Goal: Transaction & Acquisition: Purchase product/service

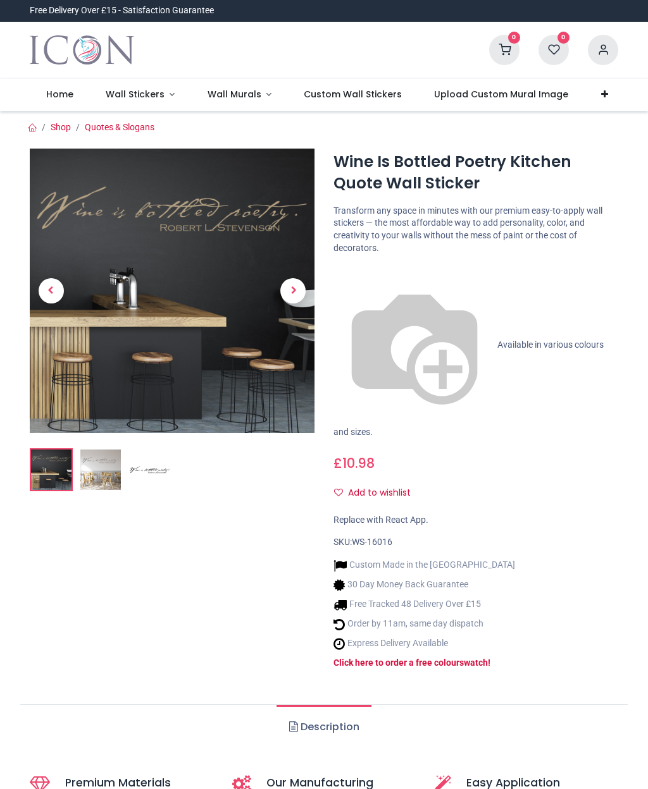
type input "**********"
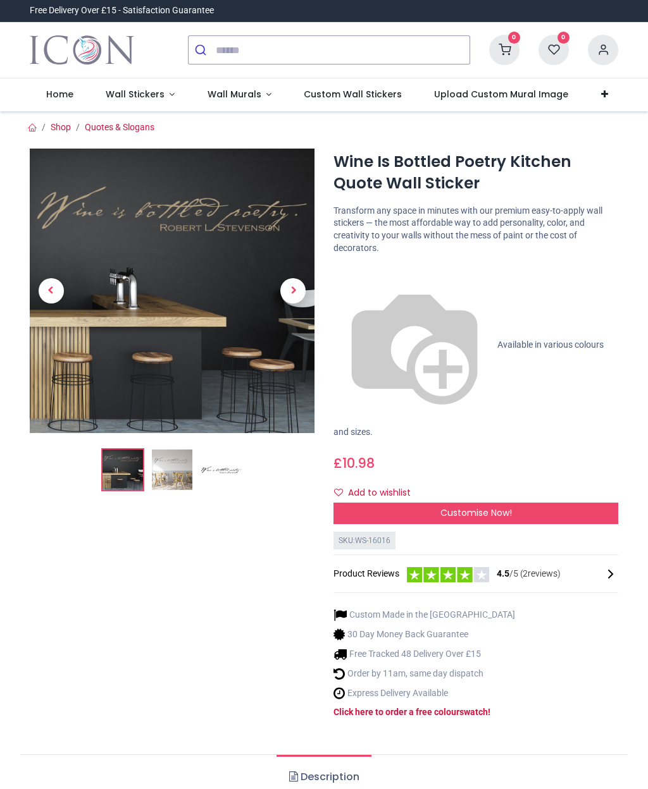
click at [627, 460] on div "Wine Is Bottled Poetry Kitchen Quote Wall Sticker https://www.iconwallstickers.…" at bounding box center [476, 444] width 304 height 591
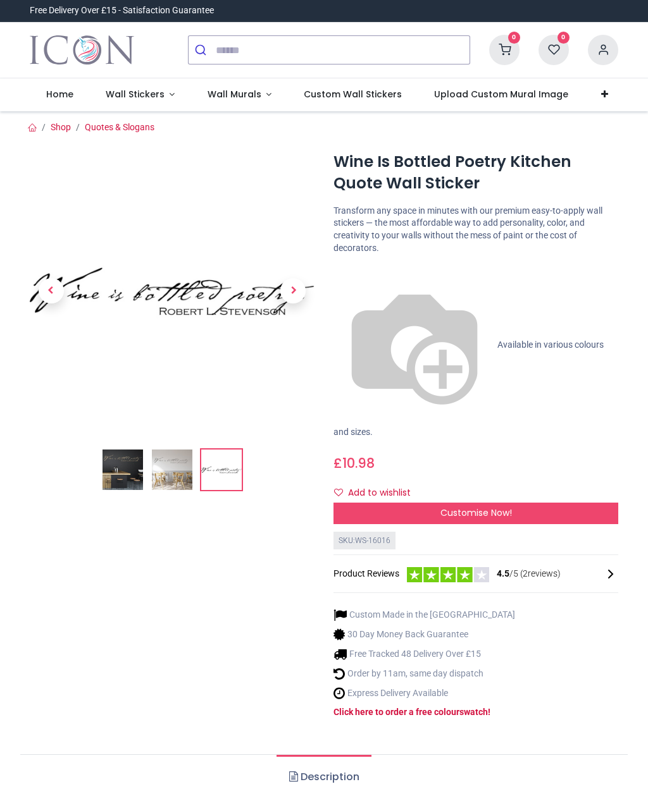
click at [164, 455] on img at bounding box center [172, 470] width 40 height 40
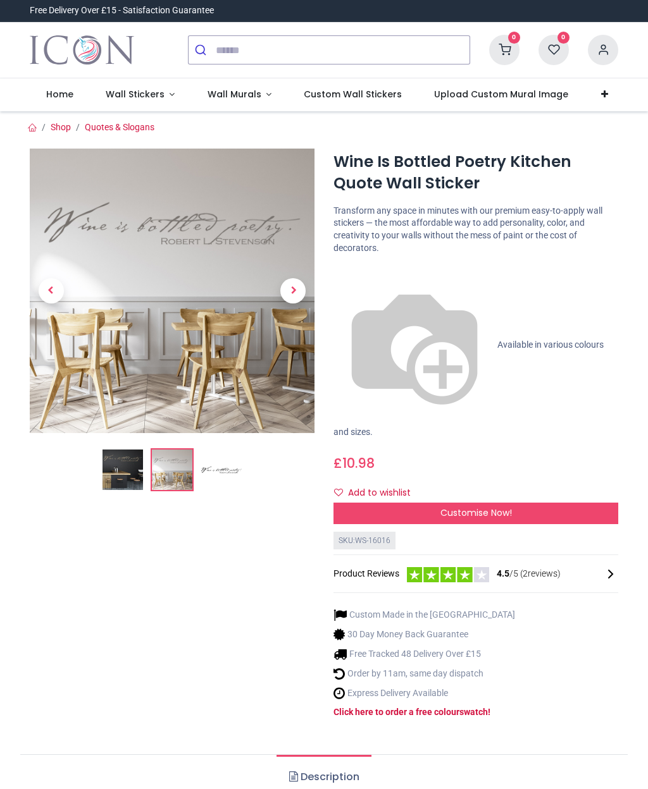
click at [483, 507] on span "Customise Now!" at bounding box center [475, 513] width 71 height 13
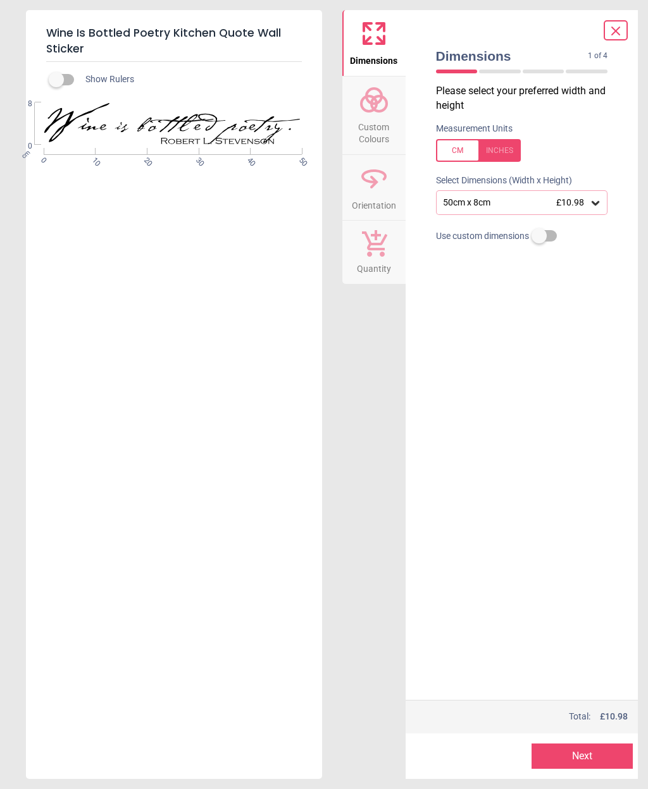
click at [496, 149] on div at bounding box center [478, 150] width 85 height 23
click at [367, 115] on span "Custom Colours" at bounding box center [373, 130] width 61 height 31
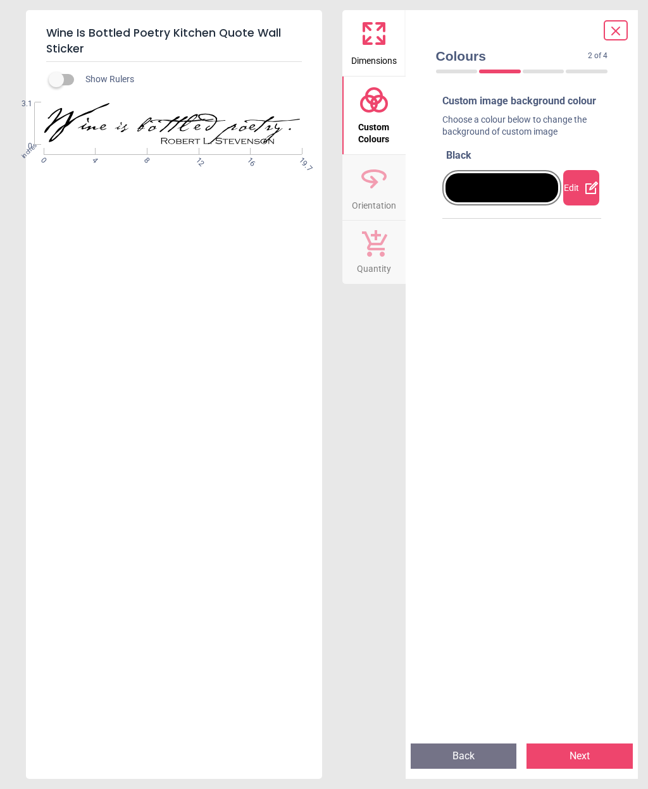
click at [481, 199] on div at bounding box center [501, 187] width 113 height 29
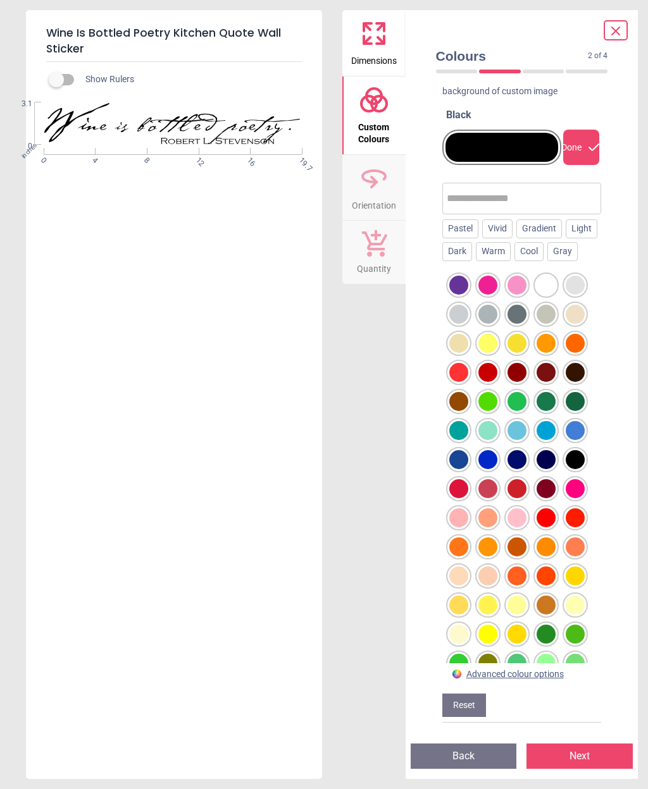
click at [625, 433] on div "Colours 2 of 4 2 of 5 Custom image background colour Choose a colour below to c…" at bounding box center [521, 394] width 233 height 769
click at [455, 338] on div at bounding box center [458, 343] width 19 height 19
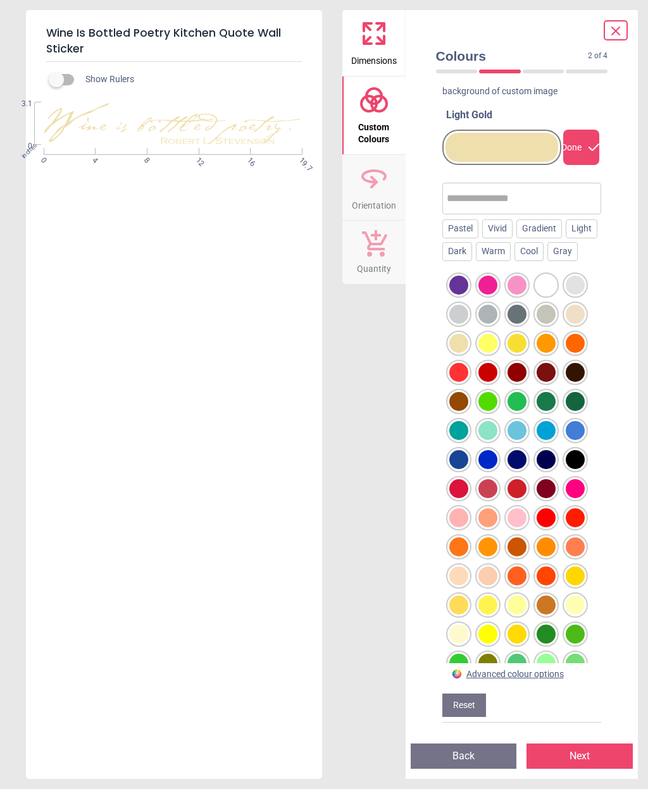
click at [574, 308] on div at bounding box center [574, 314] width 19 height 19
click at [459, 219] on div "Pastel" at bounding box center [460, 228] width 36 height 19
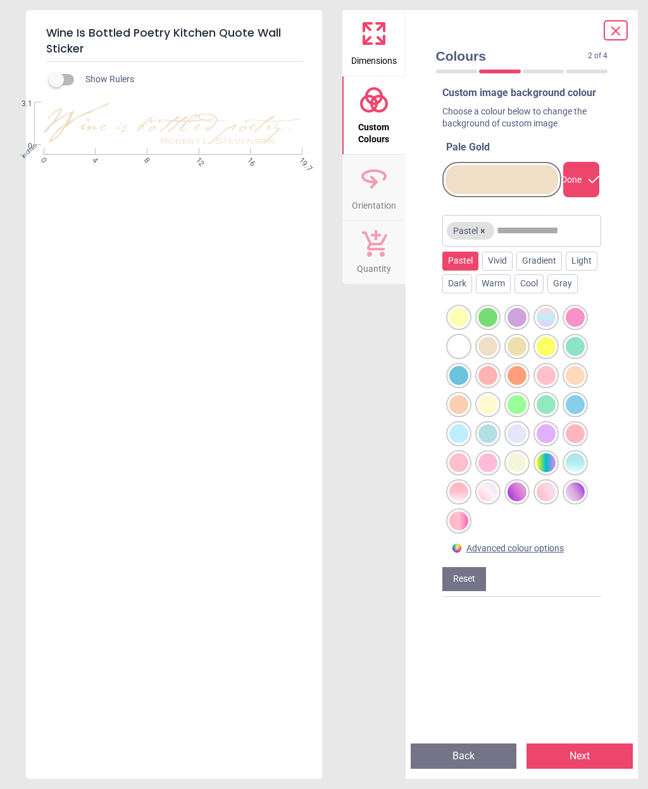
click at [494, 271] on div "Vivid" at bounding box center [497, 261] width 30 height 19
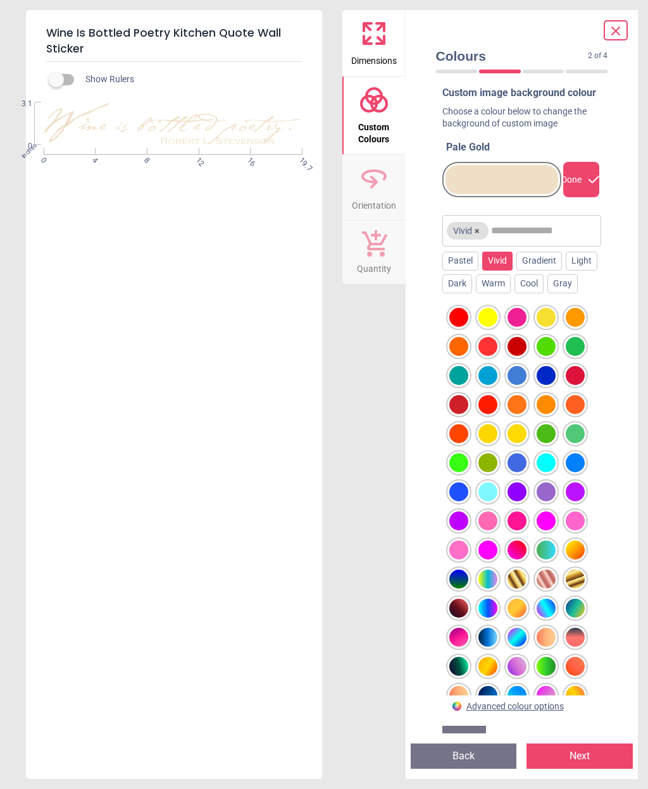
click at [534, 271] on div "Gradient" at bounding box center [539, 261] width 46 height 19
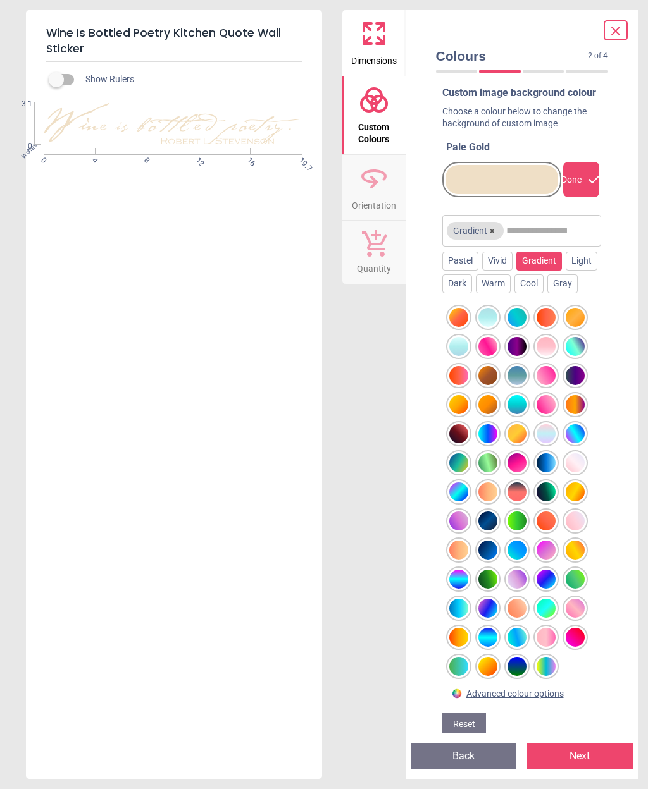
click at [565, 271] on div "Light" at bounding box center [581, 261] width 32 height 19
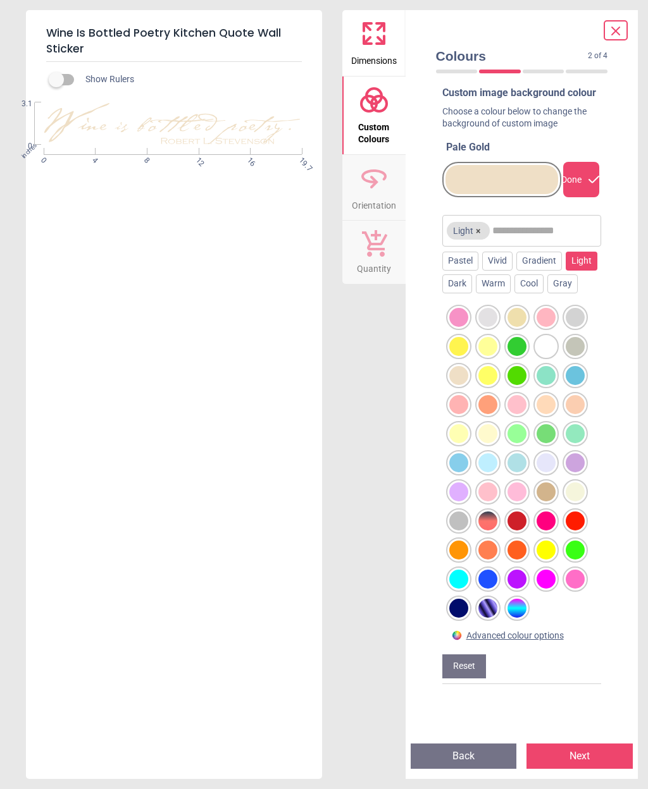
click at [454, 385] on div at bounding box center [458, 375] width 19 height 19
click at [510, 293] on div "Warm" at bounding box center [493, 284] width 35 height 19
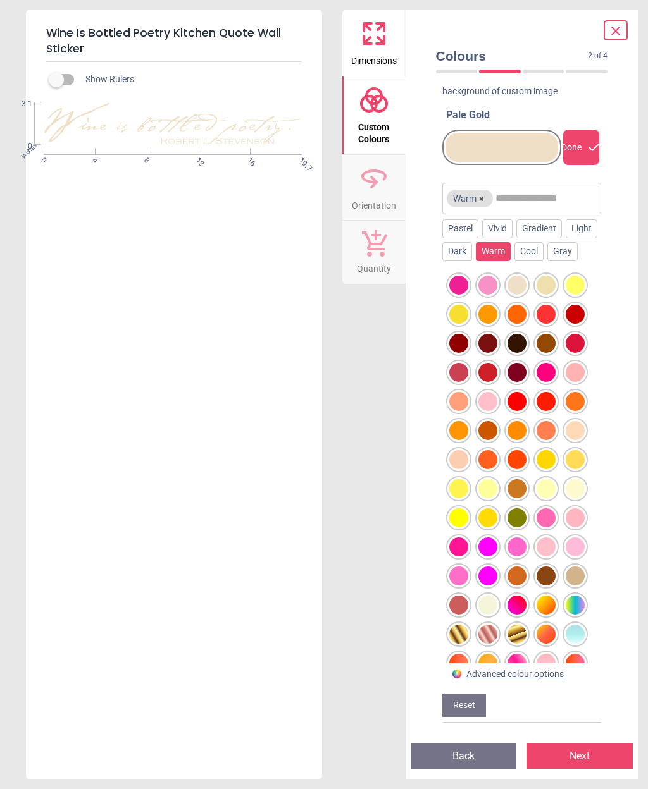
click at [633, 400] on div "Colours 2 of 4 2 of 5 Custom image background colour Choose a colour below to c…" at bounding box center [521, 394] width 233 height 769
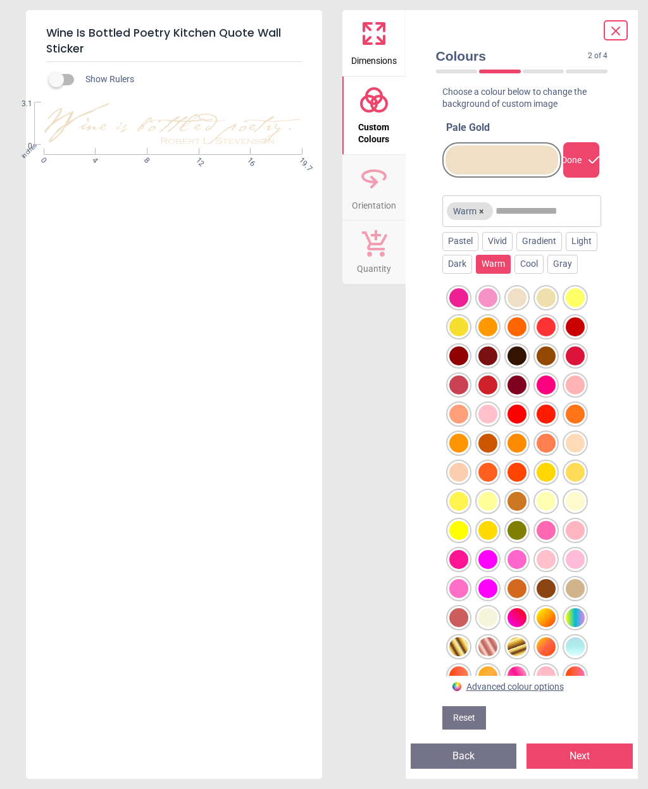
scroll to position [27, 0]
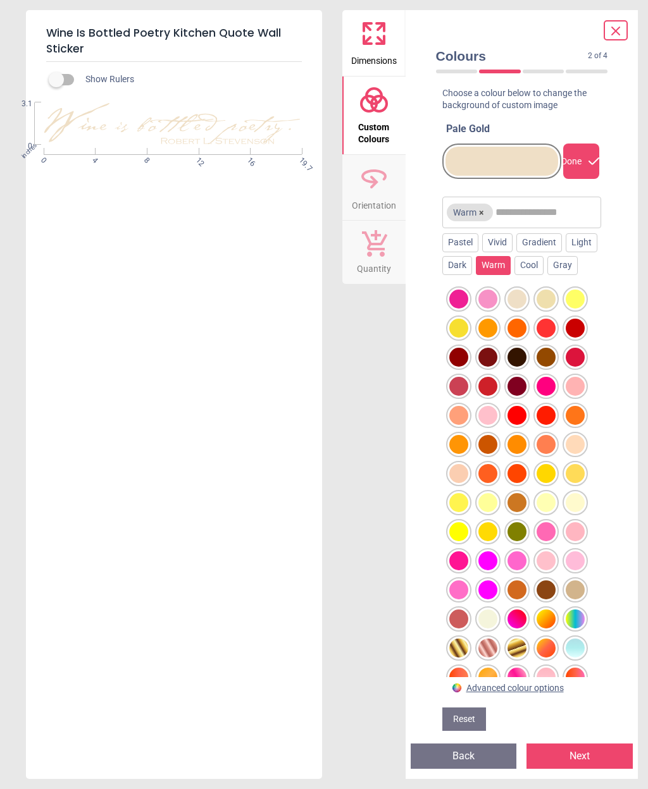
click at [543, 275] on div "Cool" at bounding box center [528, 265] width 29 height 19
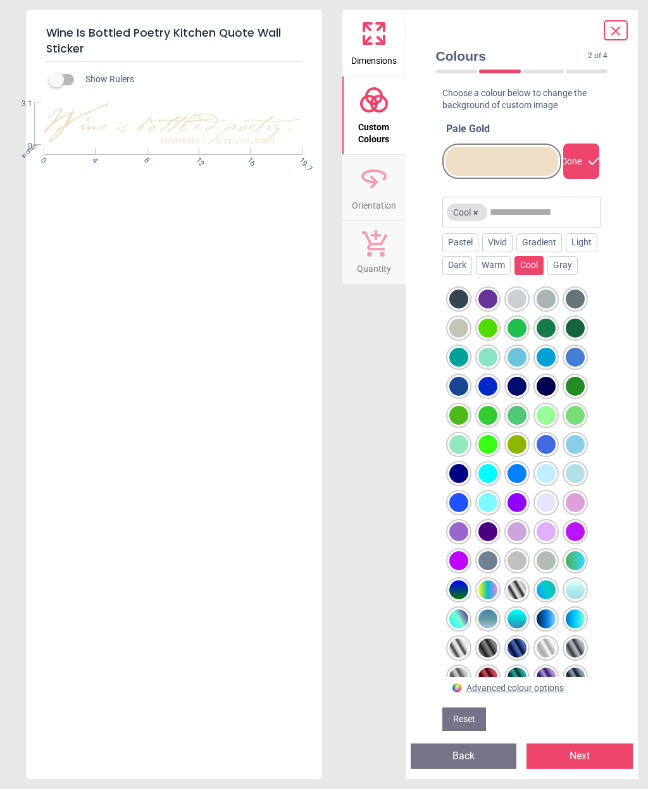
click at [548, 571] on div at bounding box center [545, 561] width 19 height 19
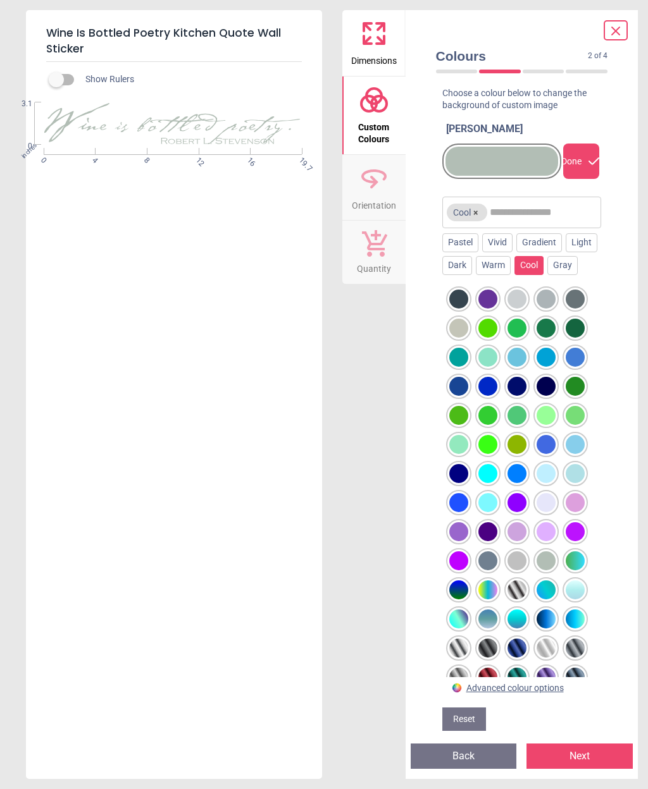
click at [553, 571] on div at bounding box center [545, 561] width 19 height 19
click at [524, 571] on div at bounding box center [516, 561] width 19 height 19
click at [555, 571] on div at bounding box center [545, 561] width 19 height 19
click at [484, 571] on div at bounding box center [487, 561] width 19 height 19
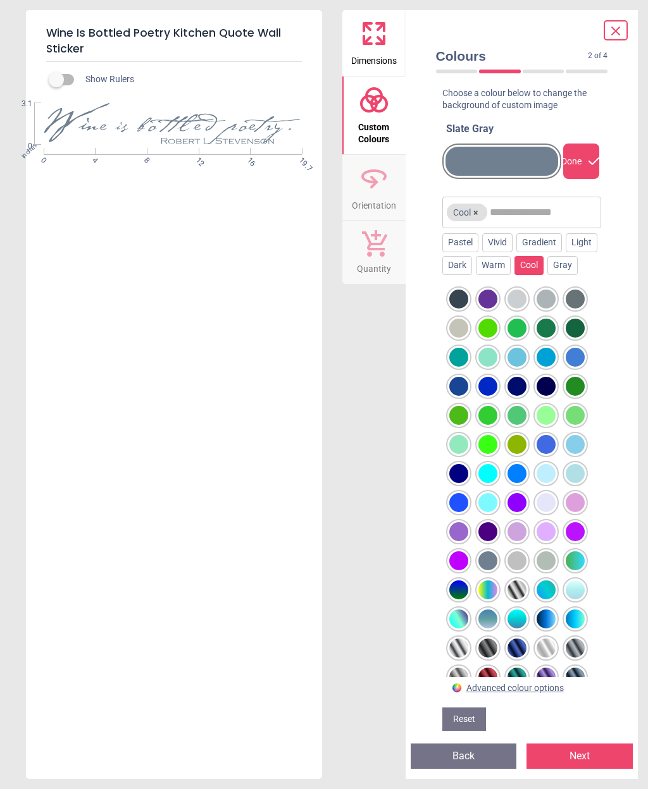
click at [542, 512] on div at bounding box center [545, 502] width 19 height 19
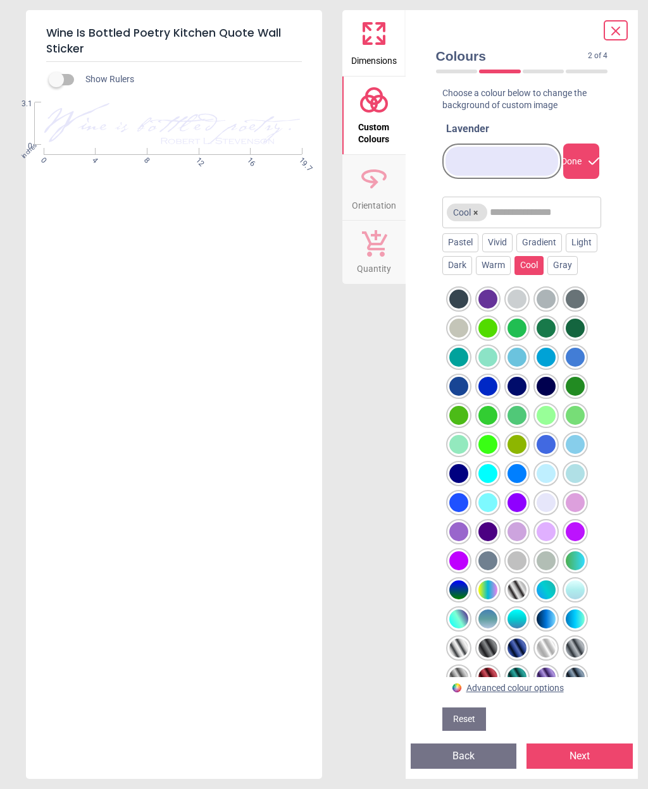
click at [517, 571] on div at bounding box center [516, 561] width 19 height 19
click at [472, 275] on div "Dark" at bounding box center [457, 265] width 30 height 19
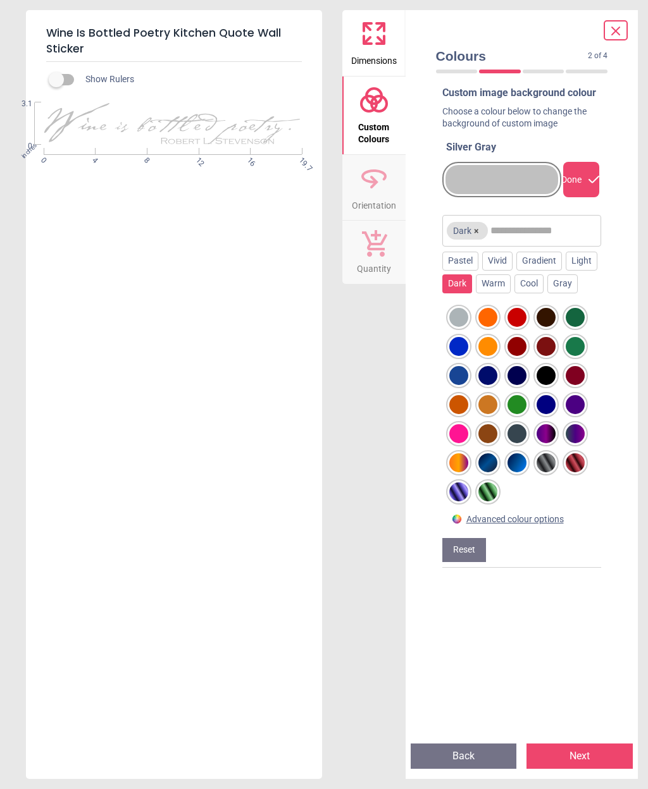
click at [459, 327] on div at bounding box center [458, 317] width 19 height 19
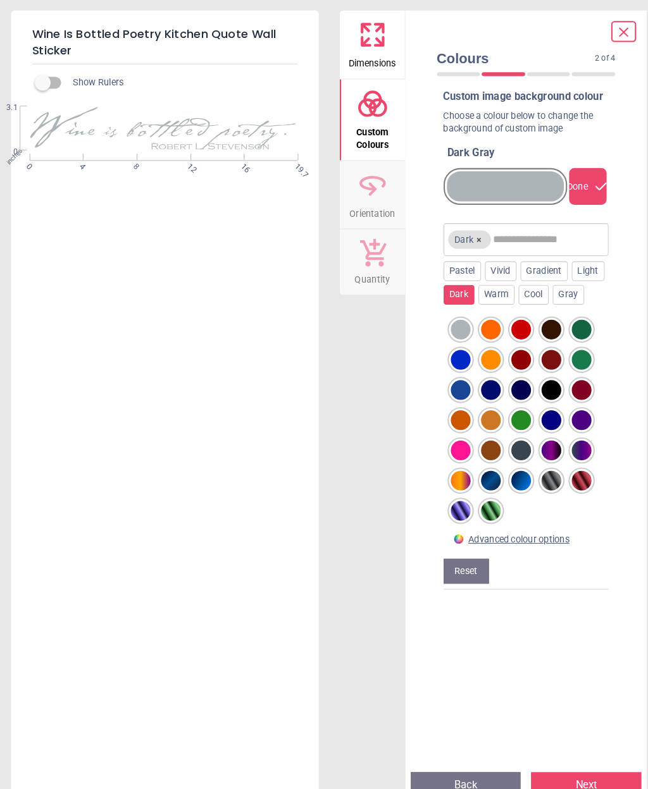
click at [547, 293] on div "Gray" at bounding box center [562, 284] width 30 height 19
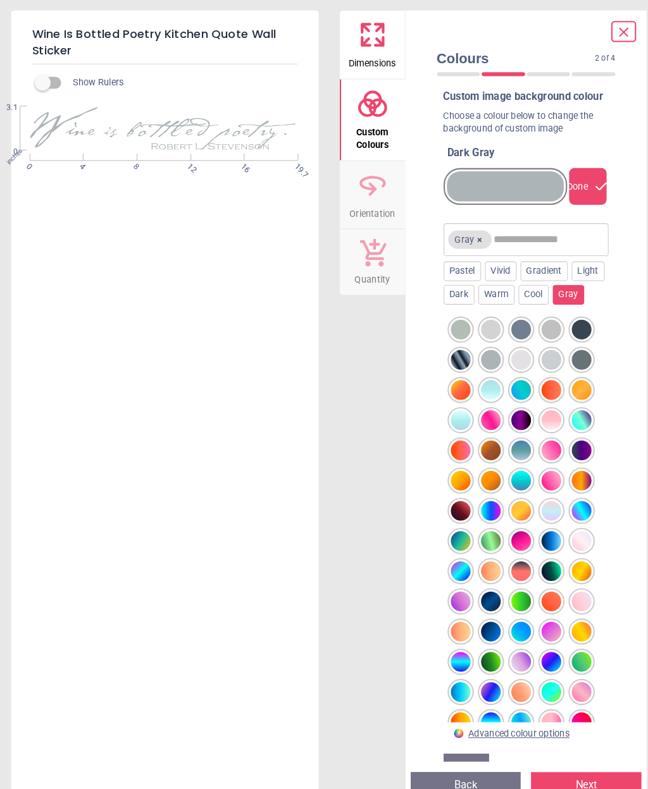
click at [507, 327] on div at bounding box center [516, 317] width 19 height 19
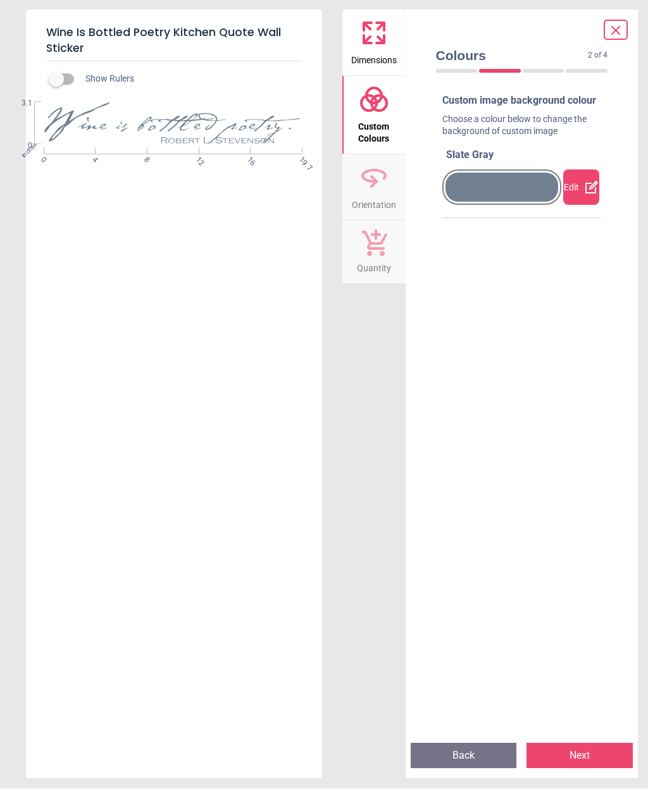
click at [583, 199] on div "Edit" at bounding box center [581, 187] width 36 height 35
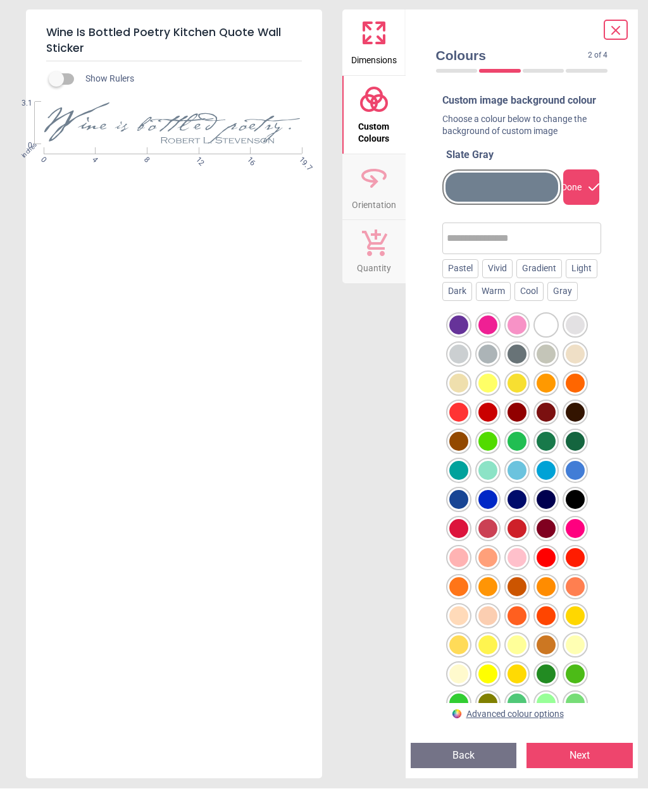
click at [374, 35] on icon at bounding box center [374, 33] width 30 height 30
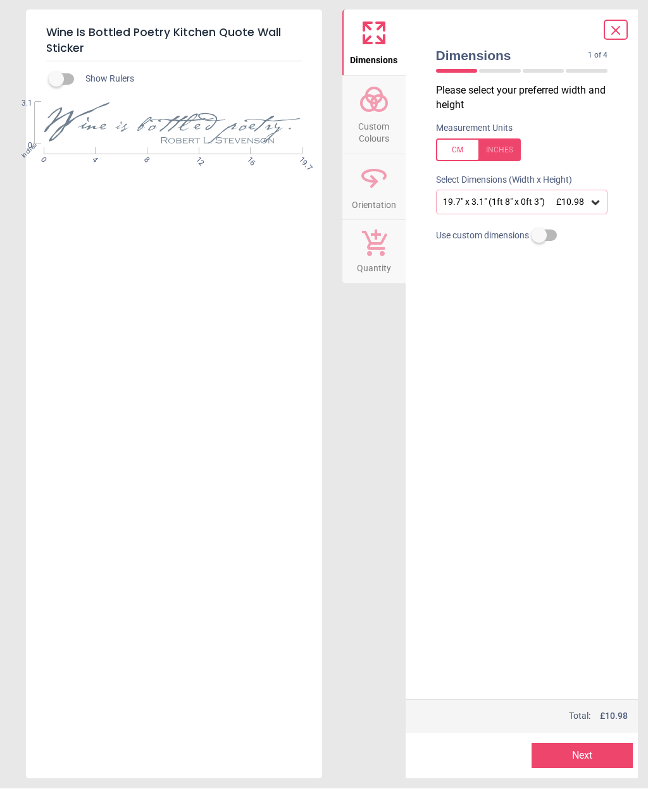
click at [593, 201] on icon at bounding box center [595, 203] width 8 height 4
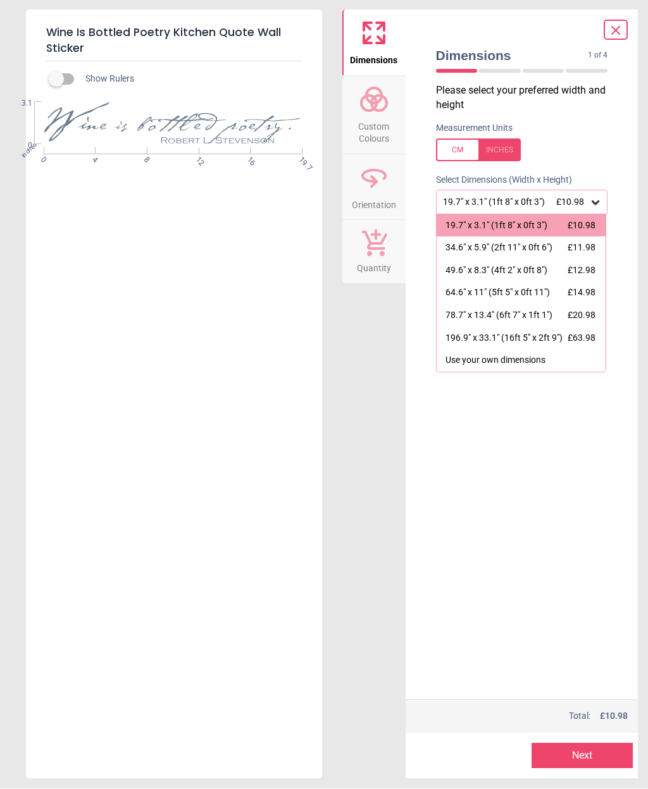
click at [528, 300] on div "64.6" x 11" (5ft 5" x 0ft 11")" at bounding box center [497, 293] width 104 height 13
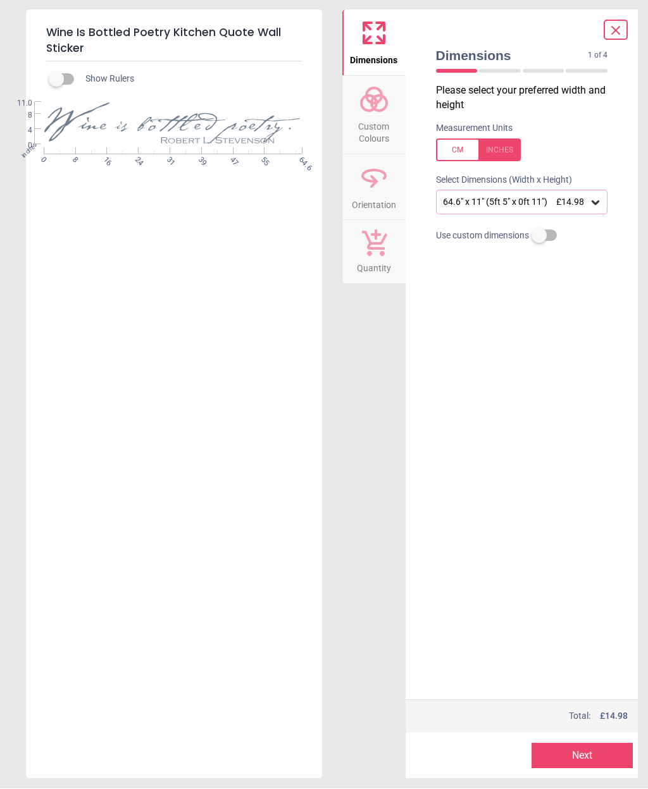
click at [368, 237] on icon at bounding box center [374, 243] width 25 height 27
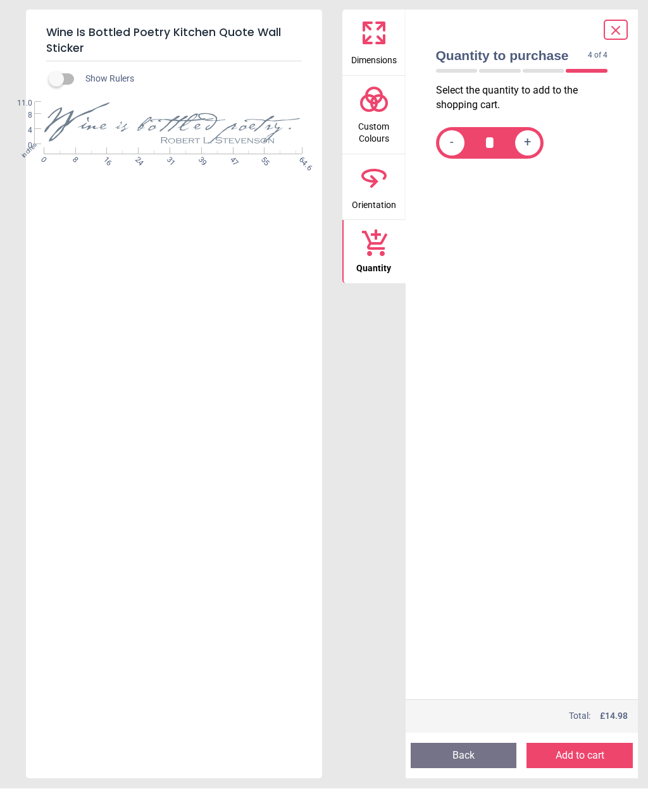
click at [381, 241] on icon at bounding box center [374, 243] width 25 height 27
click at [357, 240] on button "Quantity" at bounding box center [373, 252] width 63 height 63
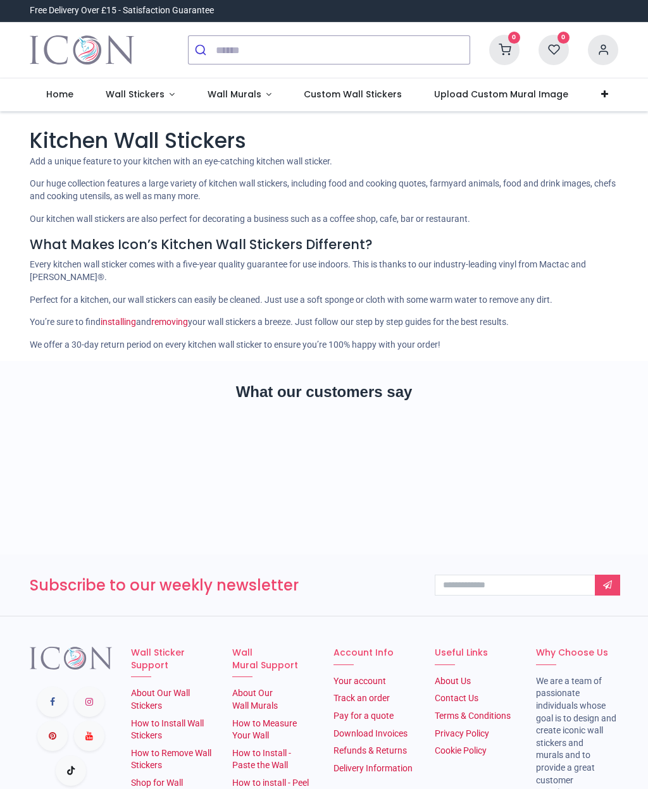
type input "**********"
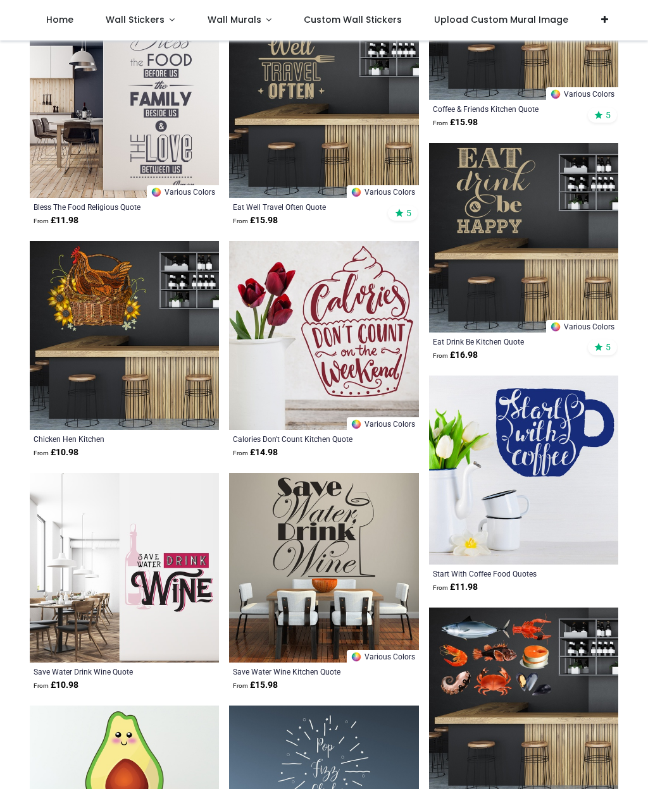
scroll to position [9158, 0]
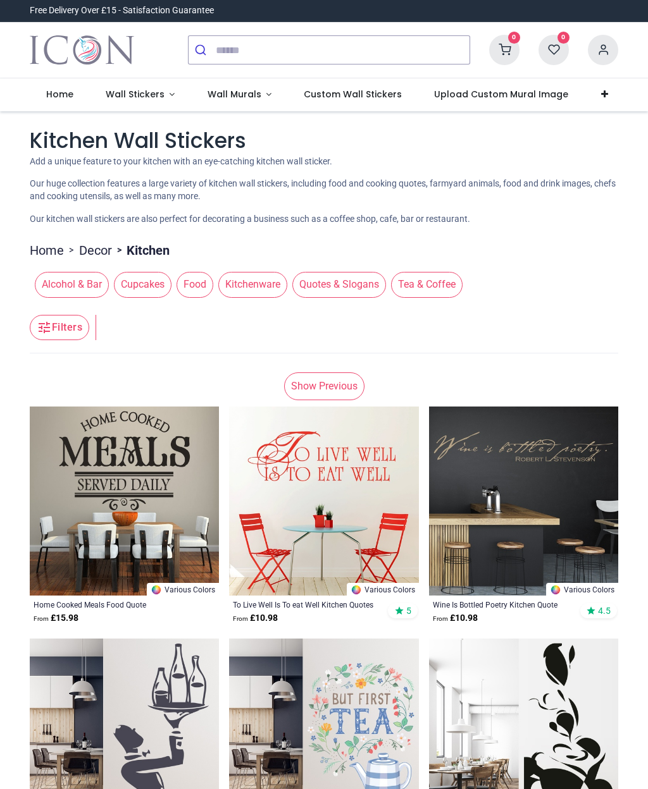
type input "**********"
click at [557, 486] on img at bounding box center [523, 501] width 189 height 189
click at [557, 495] on img at bounding box center [523, 501] width 189 height 189
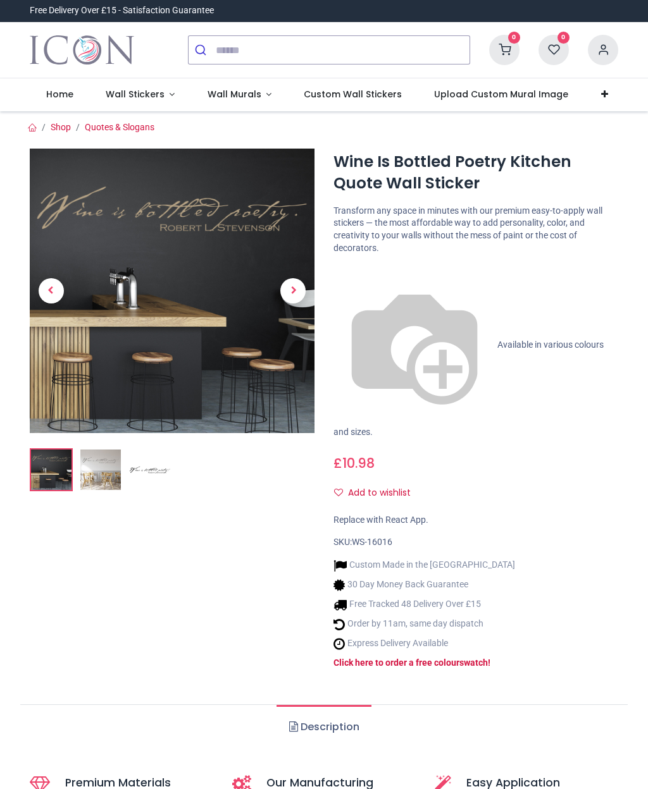
type input "**********"
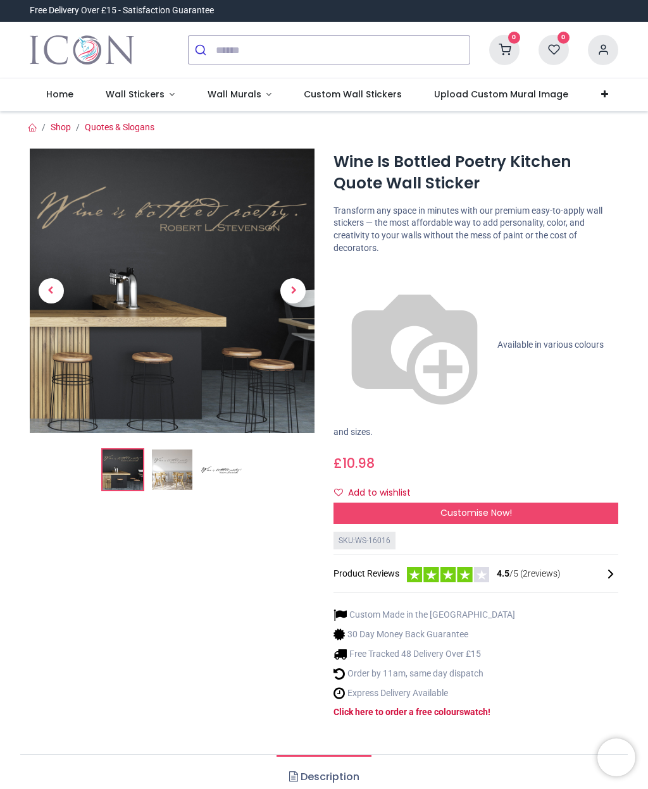
click at [505, 507] on span "Customise Now!" at bounding box center [475, 513] width 71 height 13
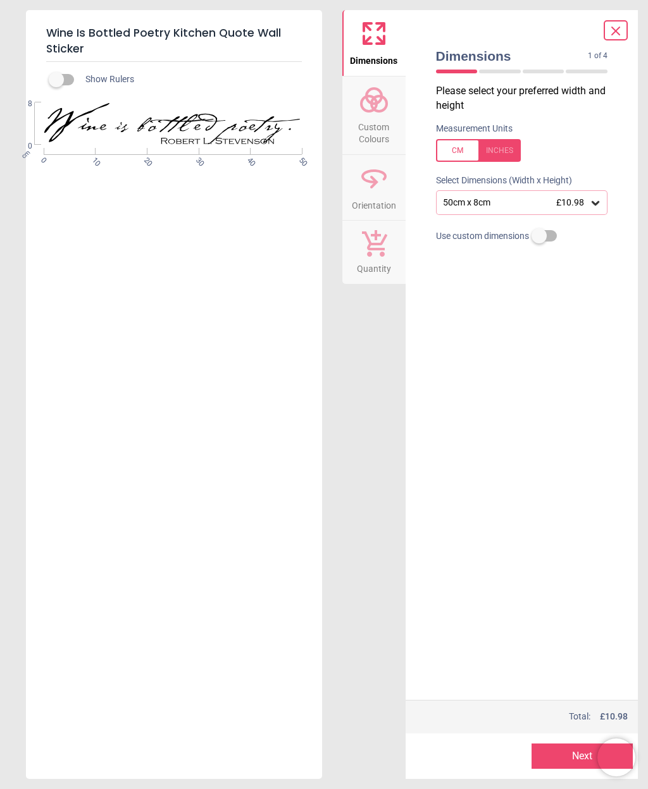
click at [374, 34] on icon at bounding box center [374, 33] width 30 height 30
click at [539, 236] on label at bounding box center [539, 236] width 0 height 0
click at [638, 154] on div "Wine Is Bottled Poetry Kitchen Quote Wall Sticker Show Rulers WS-16016 Created …" at bounding box center [324, 394] width 648 height 789
click at [539, 208] on label at bounding box center [539, 208] width 0 height 0
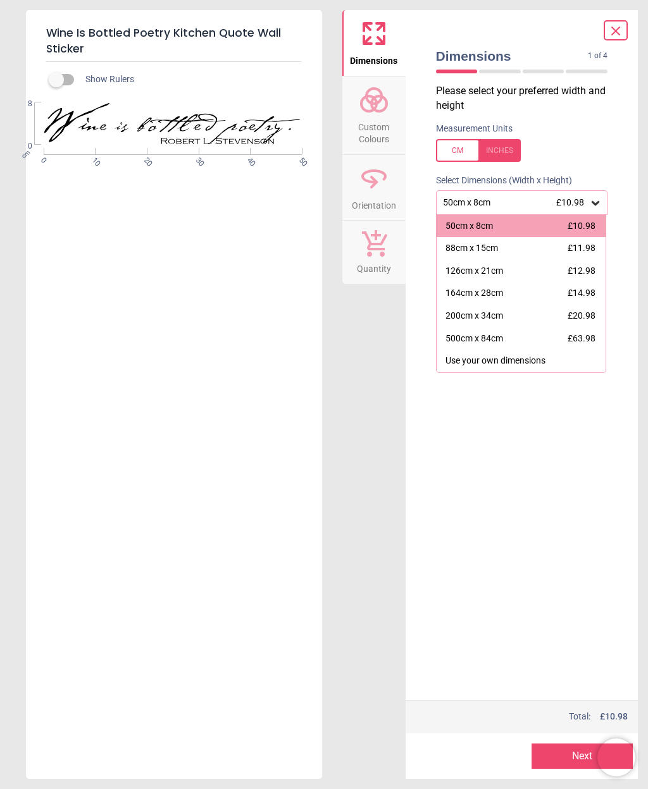
click at [578, 292] on span "£14.98" at bounding box center [581, 293] width 28 height 10
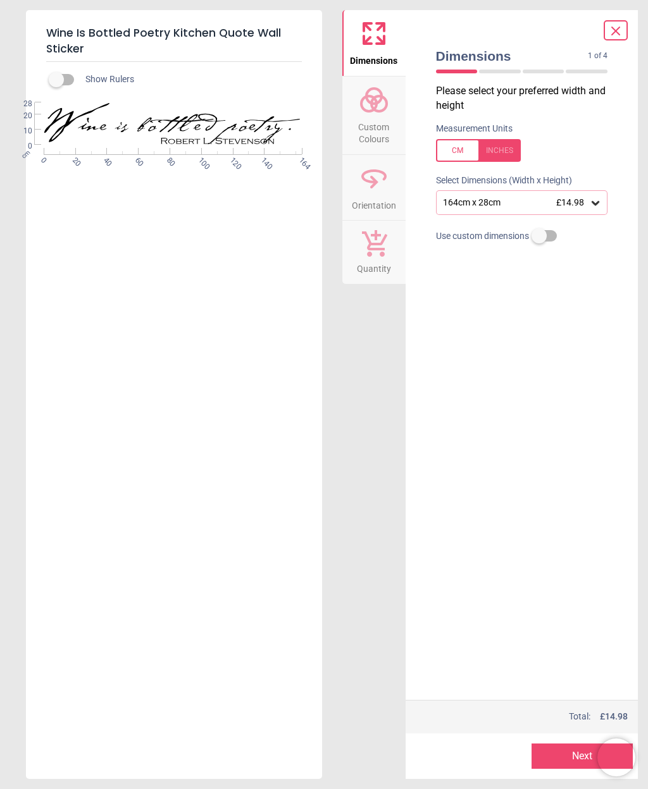
click at [371, 108] on circle at bounding box center [378, 103] width 15 height 15
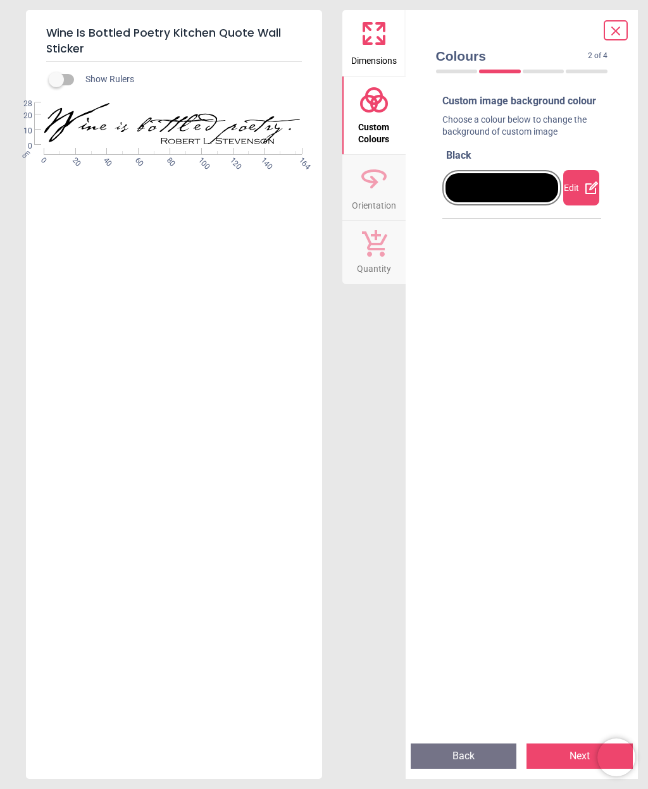
click at [534, 190] on div at bounding box center [501, 187] width 113 height 29
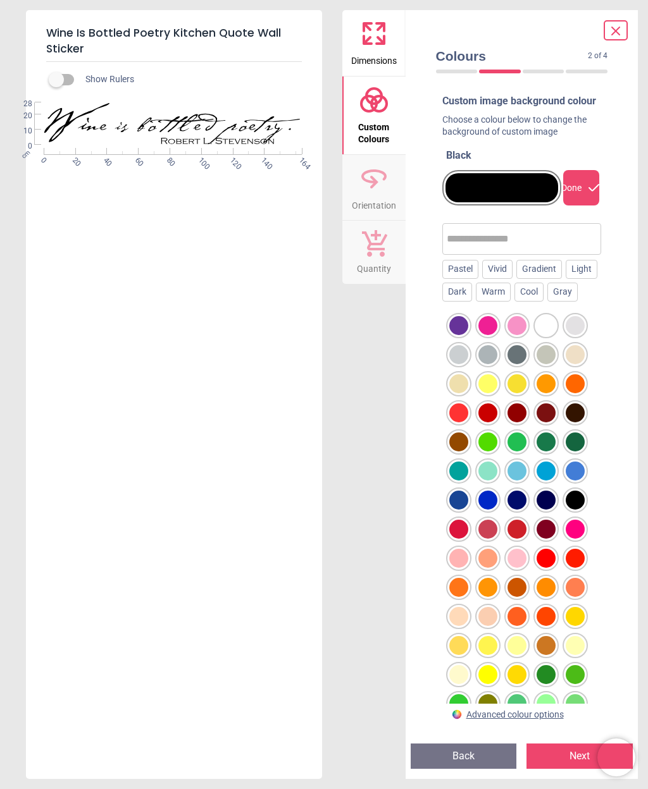
click at [514, 364] on div at bounding box center [516, 354] width 19 height 19
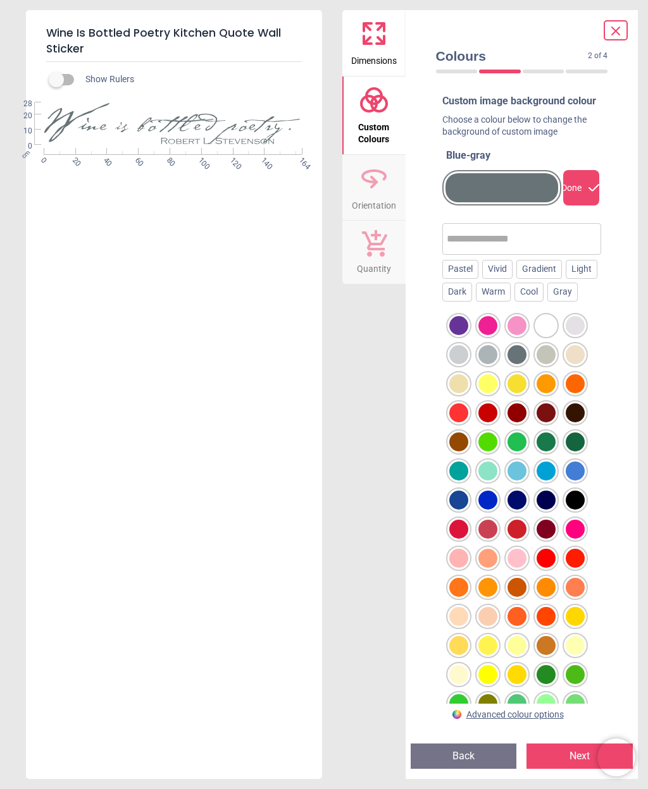
click at [629, 417] on div "Colours 2 of 4 2 of 5 Custom image background colour Choose a colour below to c…" at bounding box center [521, 394] width 233 height 769
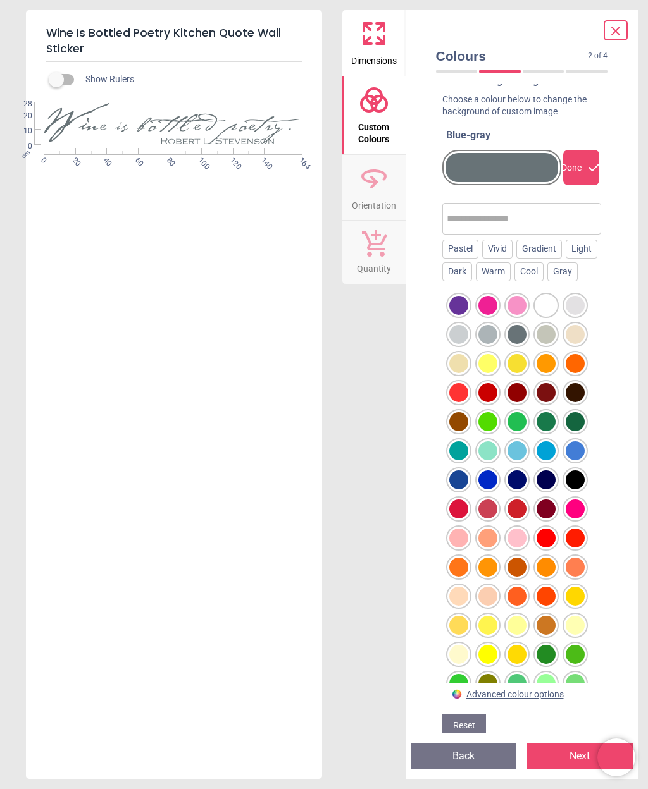
click at [472, 281] on div "Dark" at bounding box center [457, 271] width 30 height 19
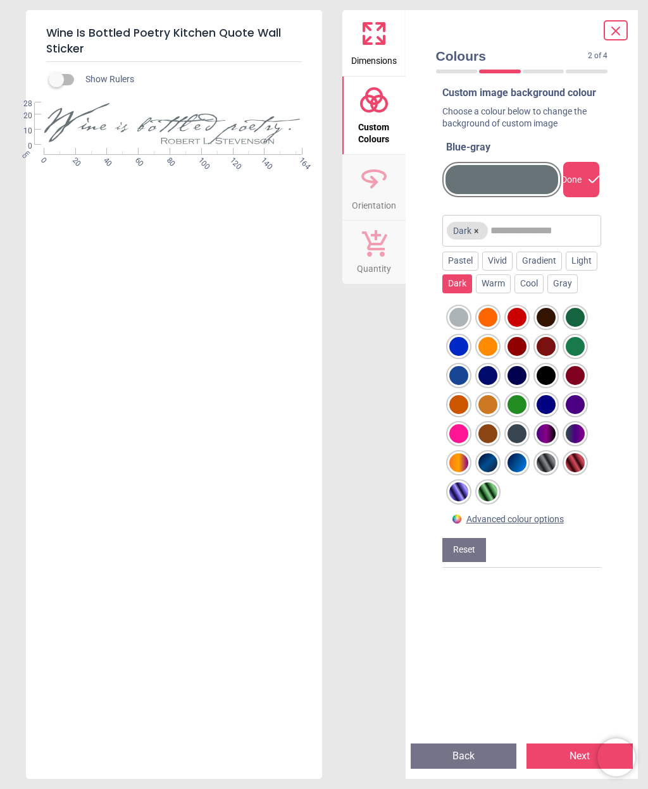
click at [455, 327] on div at bounding box center [458, 317] width 19 height 19
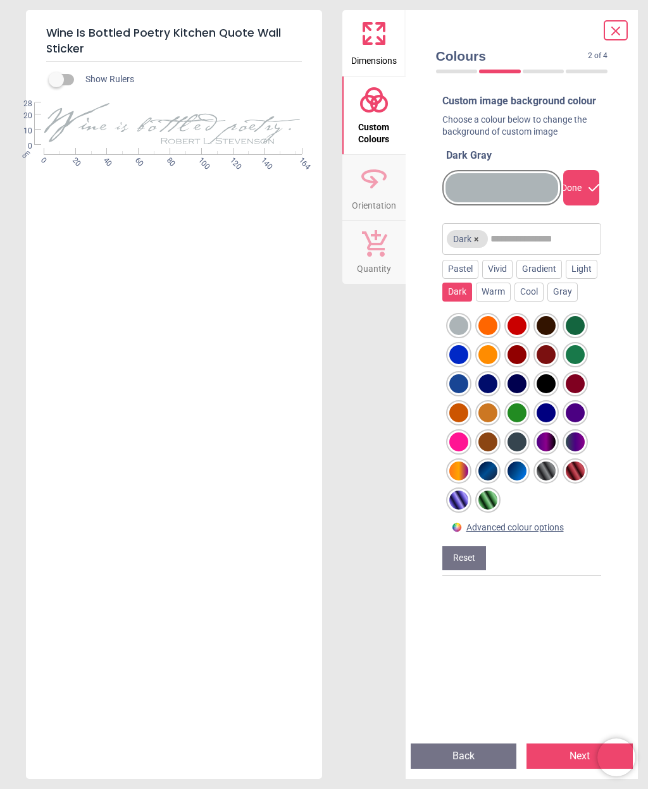
scroll to position [0, 0]
click at [547, 302] on div "Gray" at bounding box center [562, 292] width 30 height 19
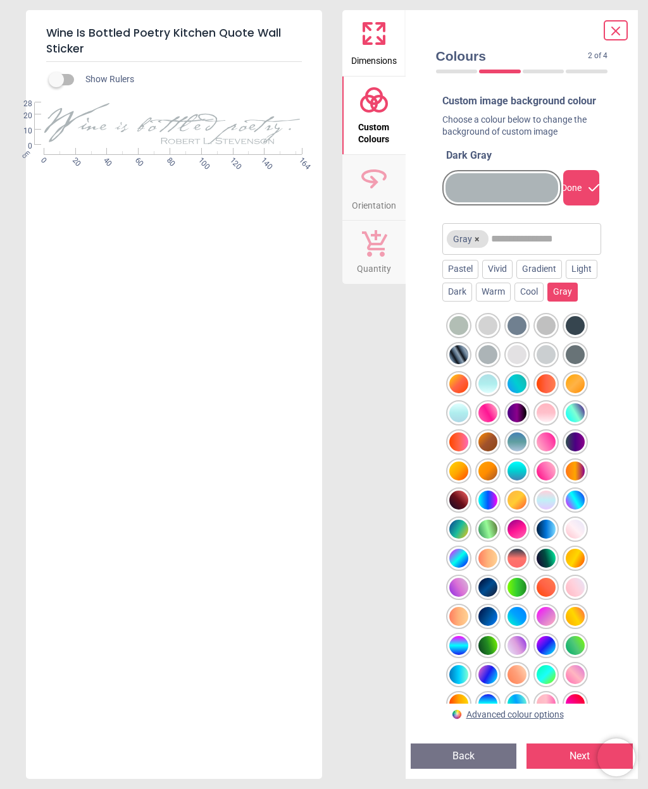
click at [542, 335] on div at bounding box center [545, 325] width 19 height 19
click at [502, 279] on div "Vivid" at bounding box center [497, 269] width 30 height 19
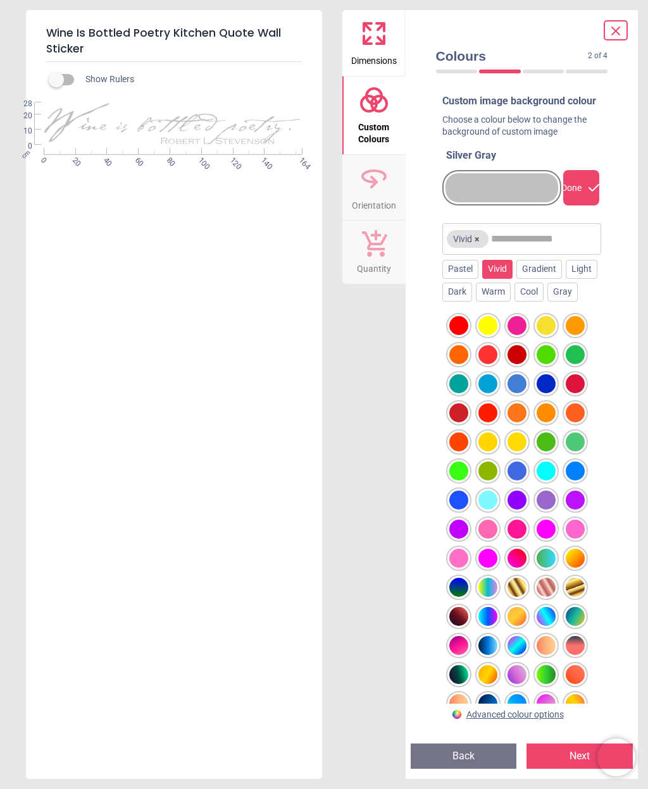
click at [547, 279] on div "Gradient" at bounding box center [539, 269] width 46 height 19
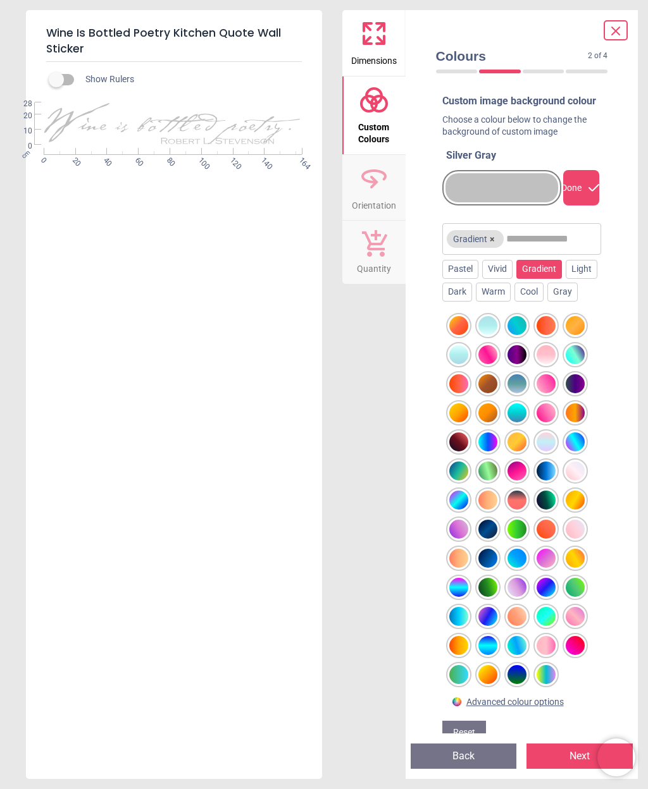
click at [543, 302] on div "Cool" at bounding box center [528, 292] width 29 height 19
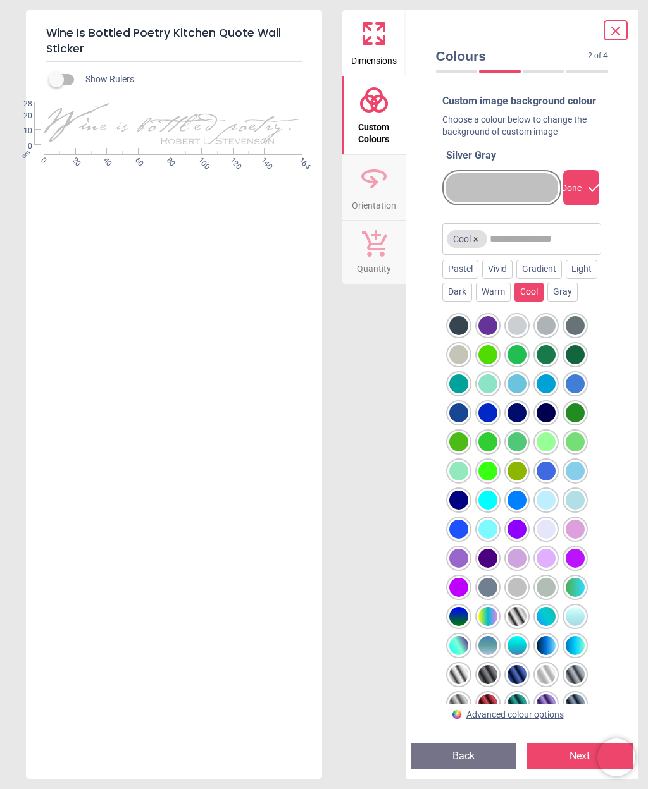
click at [543, 335] on div at bounding box center [545, 325] width 19 height 19
click at [516, 335] on div at bounding box center [516, 325] width 19 height 19
click at [541, 335] on div at bounding box center [545, 325] width 19 height 19
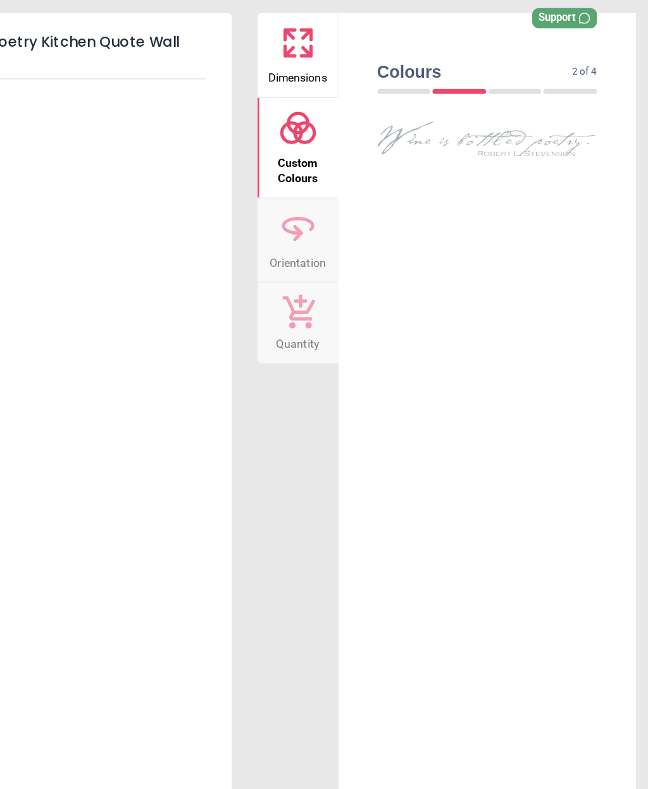
click at [359, 103] on icon at bounding box center [374, 100] width 30 height 30
click at [343, 135] on span "Custom Colours" at bounding box center [373, 130] width 61 height 31
click at [361, 101] on circle at bounding box center [368, 103] width 15 height 15
click at [522, 71] on div at bounding box center [543, 72] width 42 height 4
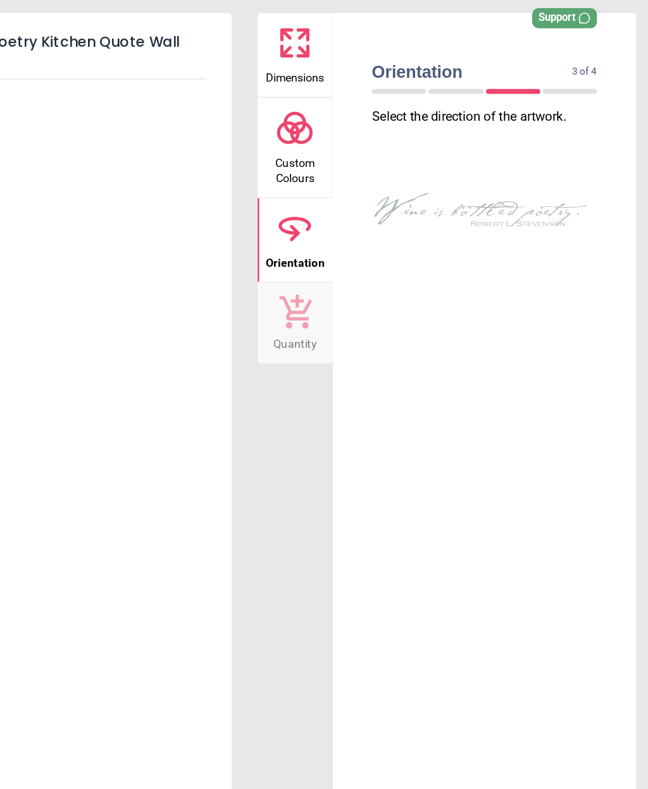
click at [565, 73] on div at bounding box center [586, 72] width 42 height 4
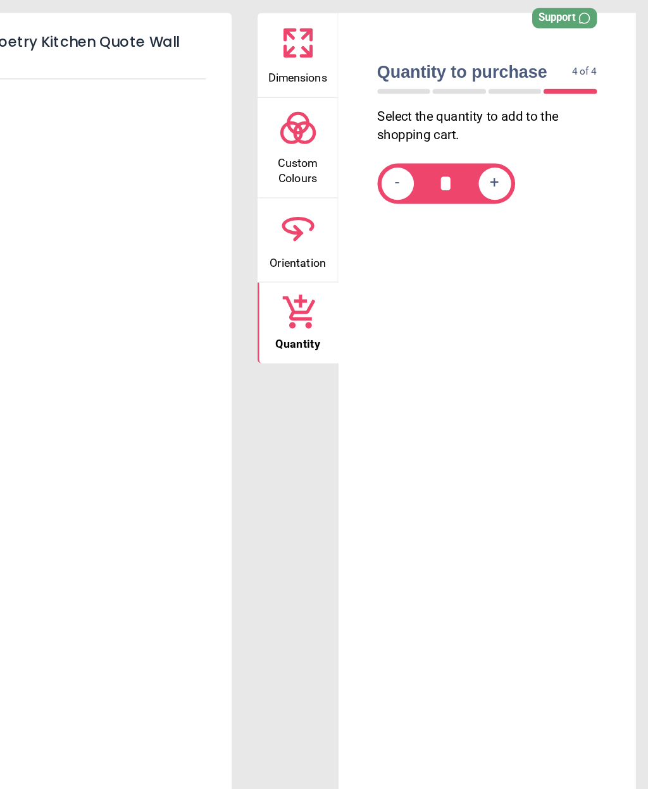
click at [439, 143] on div "-" at bounding box center [451, 143] width 25 height 25
click at [450, 148] on span "-" at bounding box center [452, 144] width 4 height 16
click at [359, 113] on icon at bounding box center [374, 100] width 30 height 30
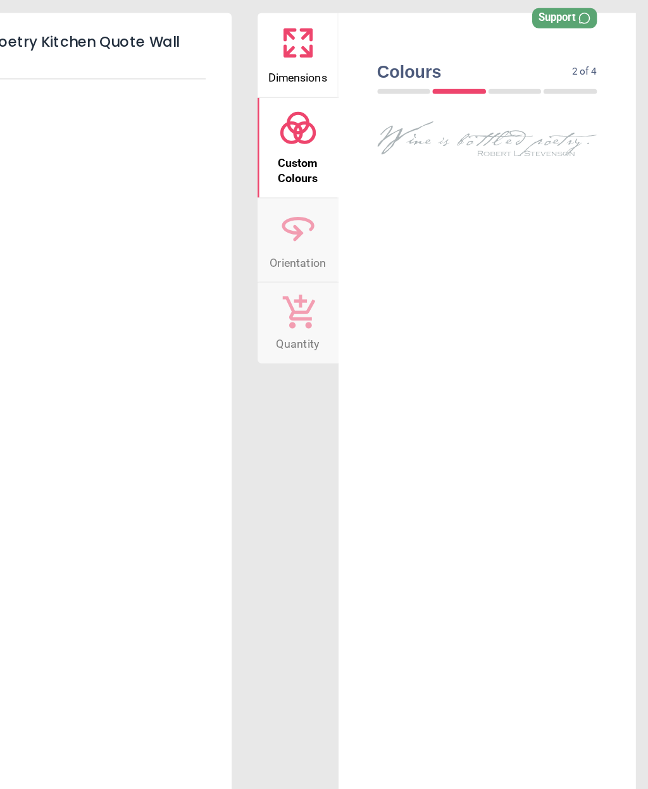
click at [343, 125] on span "Custom Colours" at bounding box center [373, 130] width 61 height 31
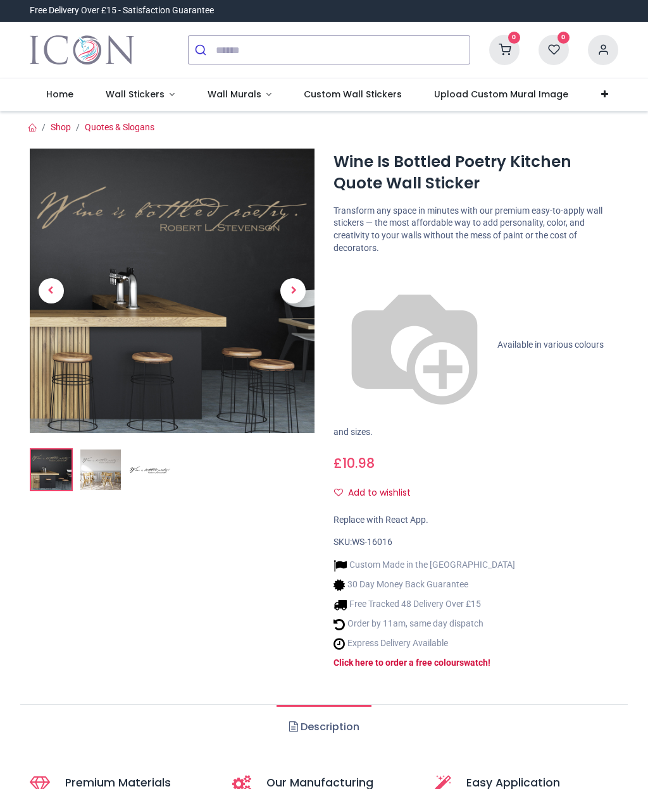
type input "**********"
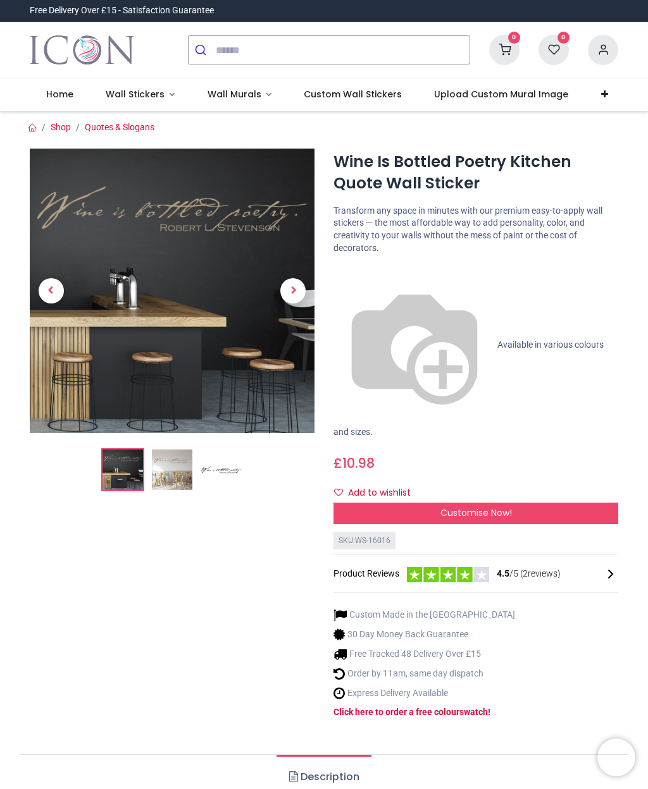
click at [504, 507] on span "Customise Now!" at bounding box center [475, 513] width 71 height 13
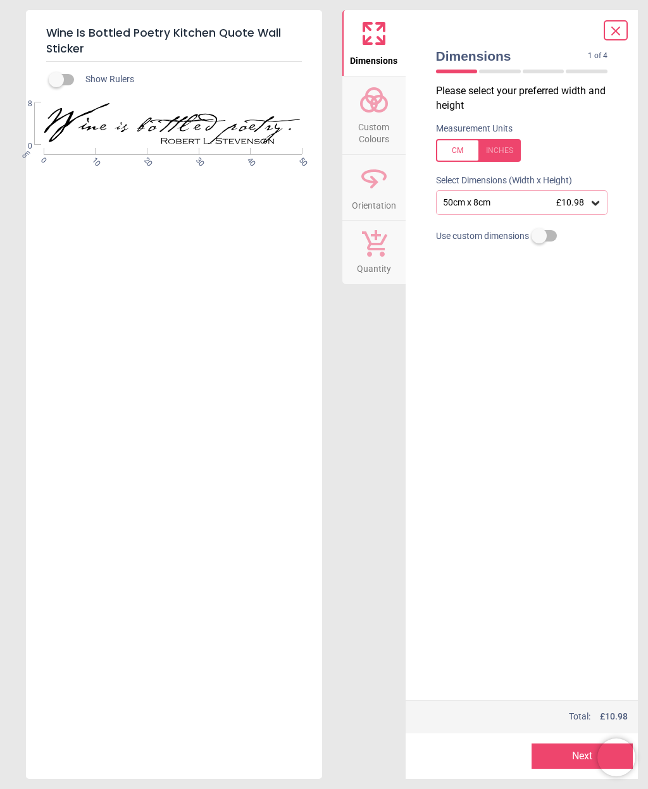
click at [370, 109] on circle at bounding box center [368, 103] width 15 height 15
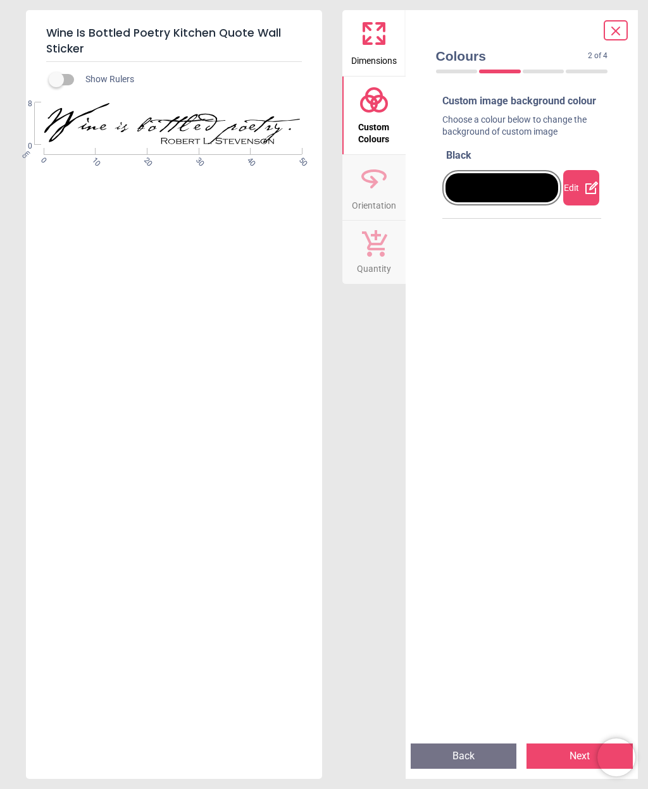
click at [501, 201] on div at bounding box center [501, 187] width 113 height 29
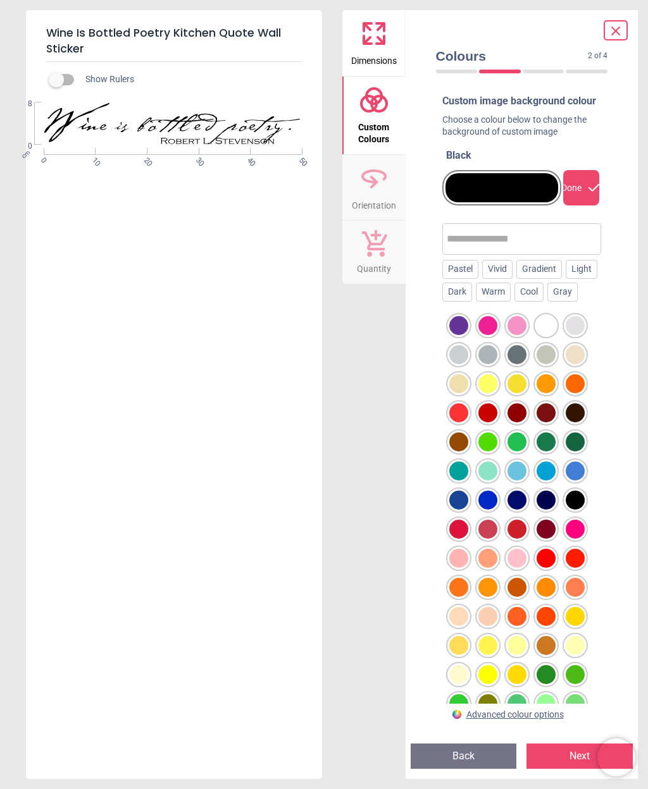
click at [581, 198] on div "Done" at bounding box center [581, 187] width 36 height 35
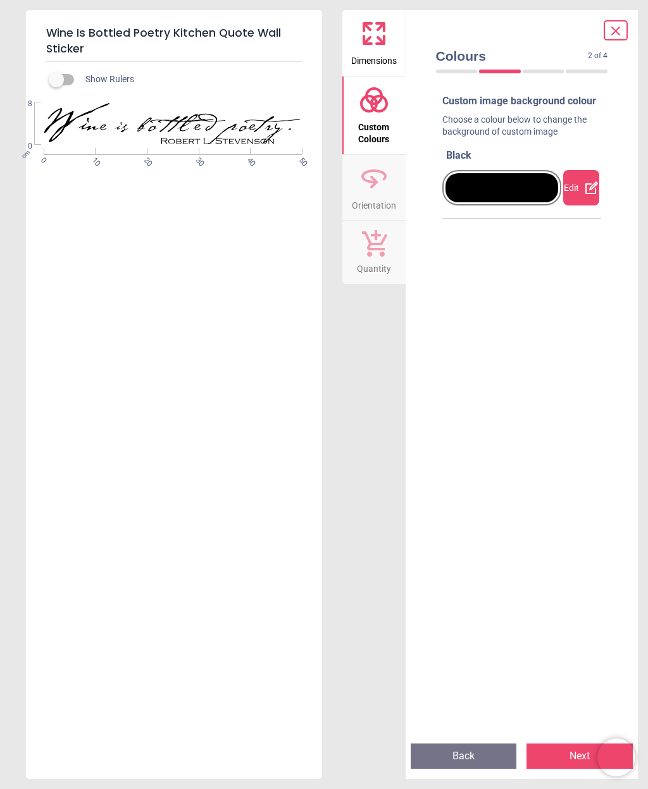
click at [580, 201] on div "Edit" at bounding box center [581, 187] width 36 height 35
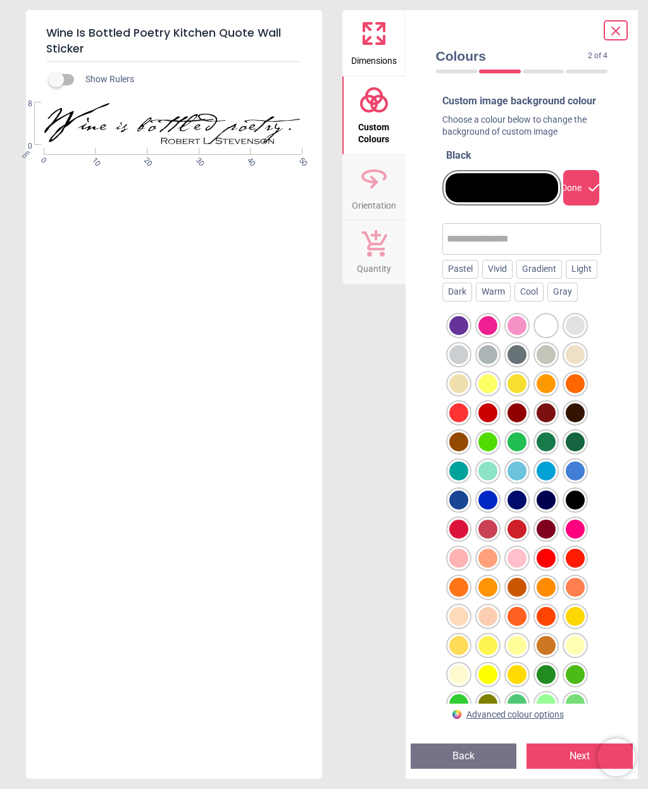
click at [472, 302] on div "Dark" at bounding box center [457, 292] width 30 height 19
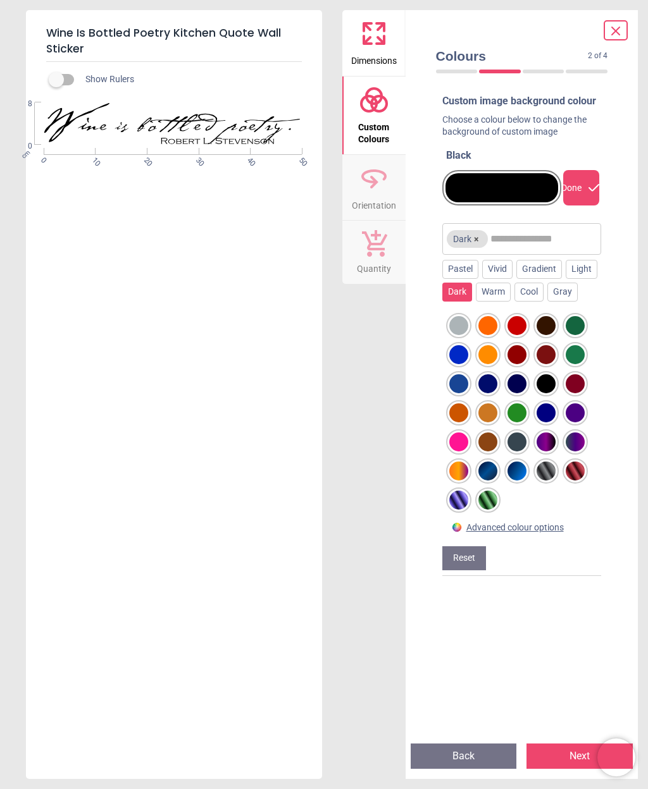
click at [548, 393] on div at bounding box center [545, 383] width 19 height 19
click at [377, 178] on icon at bounding box center [374, 178] width 30 height 30
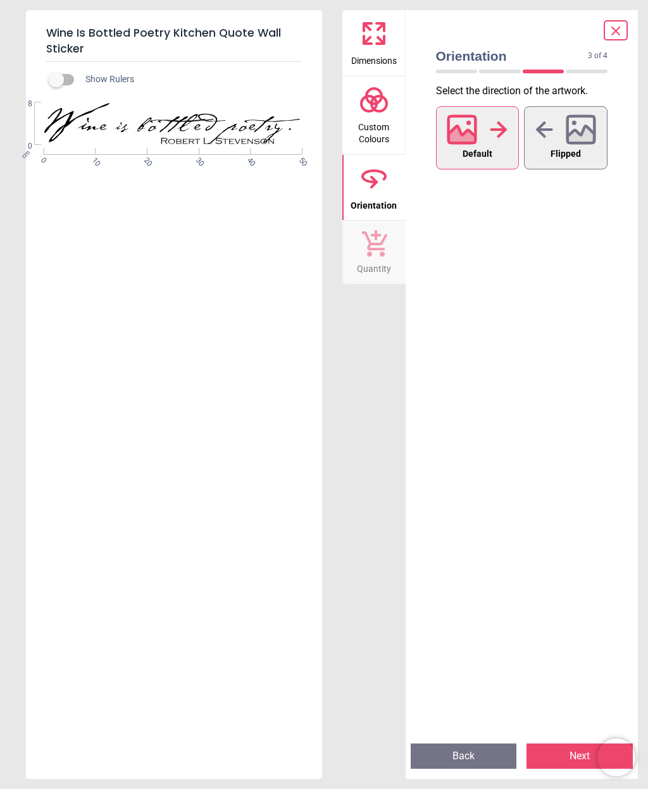
click at [375, 241] on icon at bounding box center [374, 243] width 27 height 28
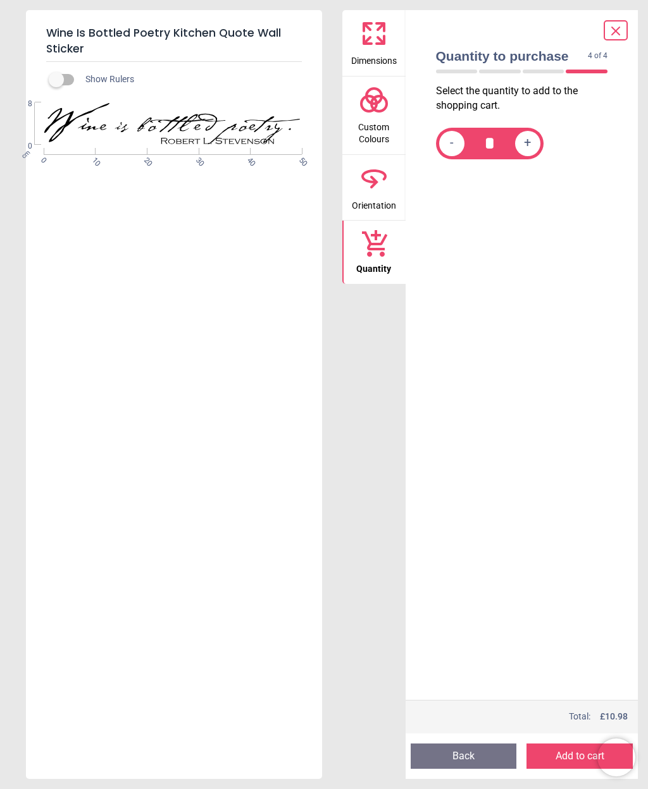
click at [565, 748] on button "Add to cart" at bounding box center [579, 756] width 106 height 25
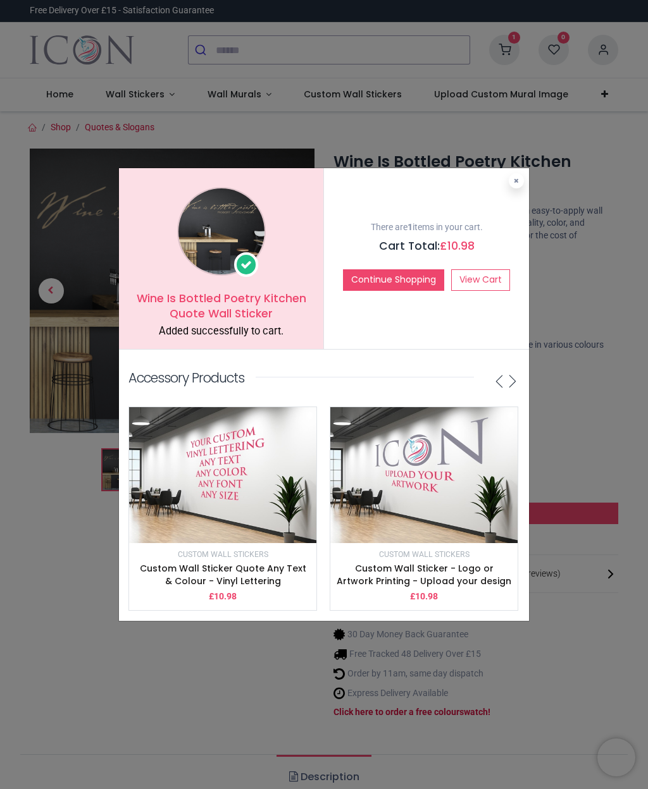
click at [483, 278] on link "View Cart" at bounding box center [480, 280] width 59 height 22
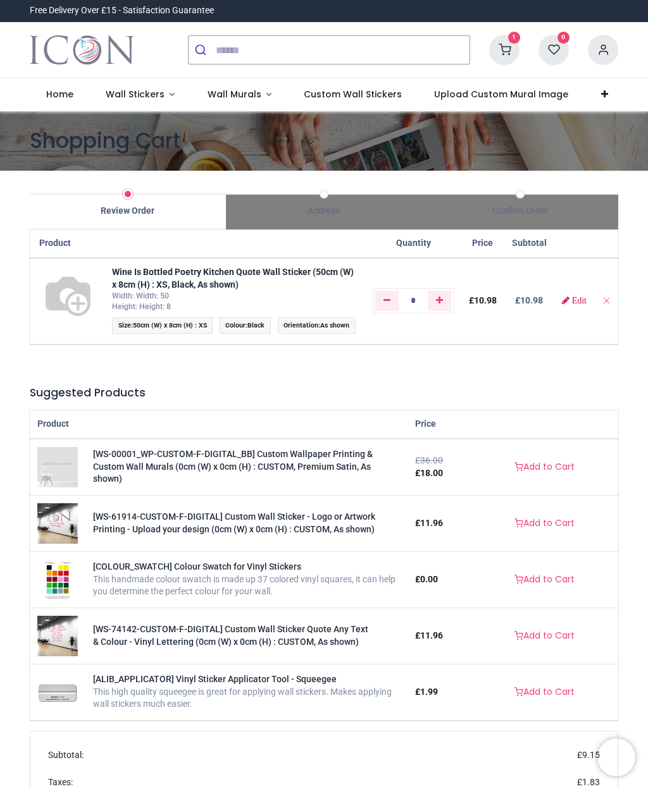
click at [189, 324] on span "50cm (W) x 8cm (H) : XS" at bounding box center [170, 325] width 74 height 8
click at [128, 189] on div "Review Order Address Confirm Order" at bounding box center [323, 203] width 607 height 54
click at [124, 202] on div "Review Order" at bounding box center [128, 212] width 196 height 37
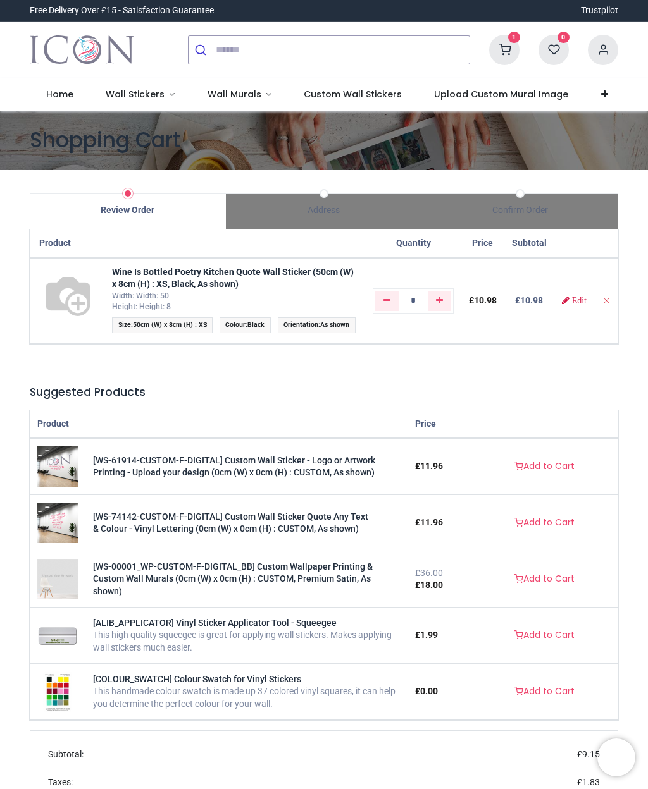
type input "**********"
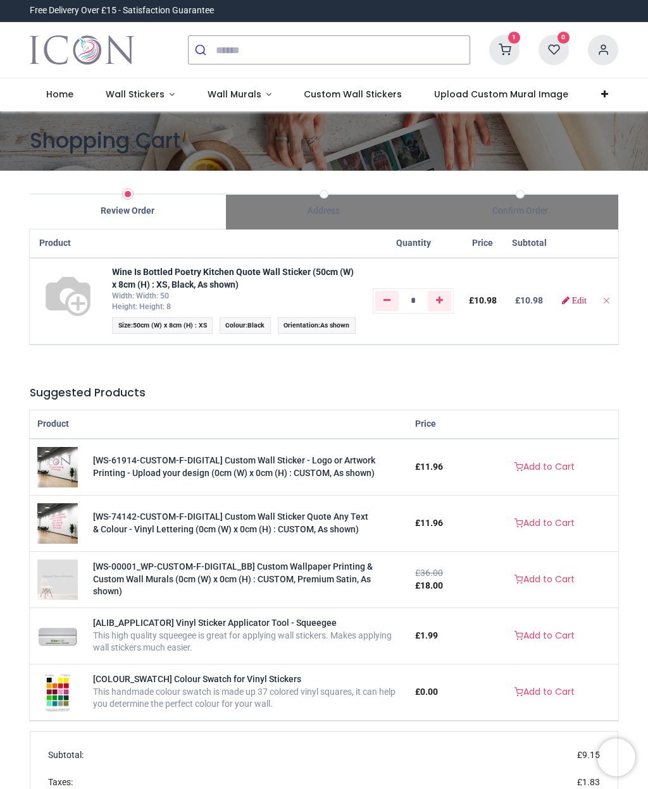
click at [133, 194] on div at bounding box center [128, 194] width 196 height 1
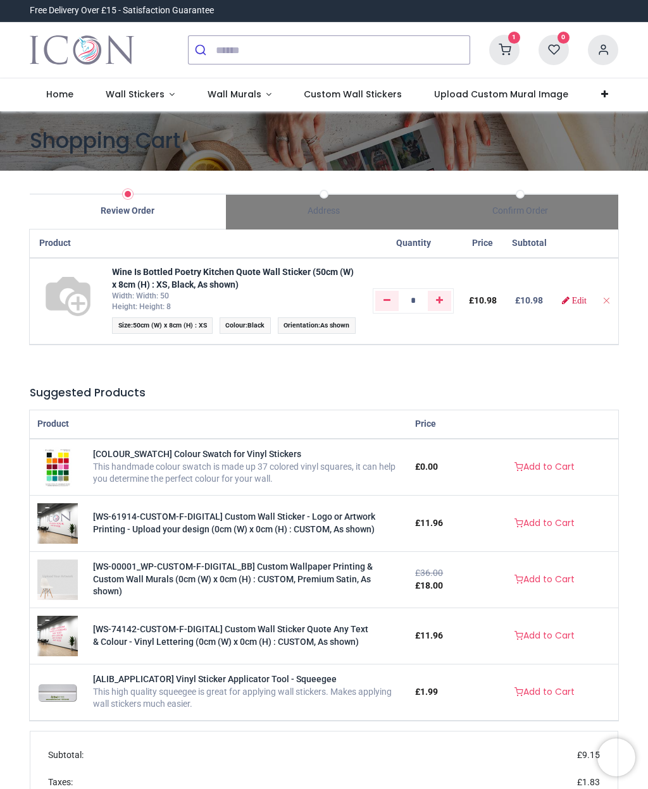
type input "**********"
click at [602, 305] on icon "Remove from cart" at bounding box center [606, 300] width 9 height 9
type input "*"
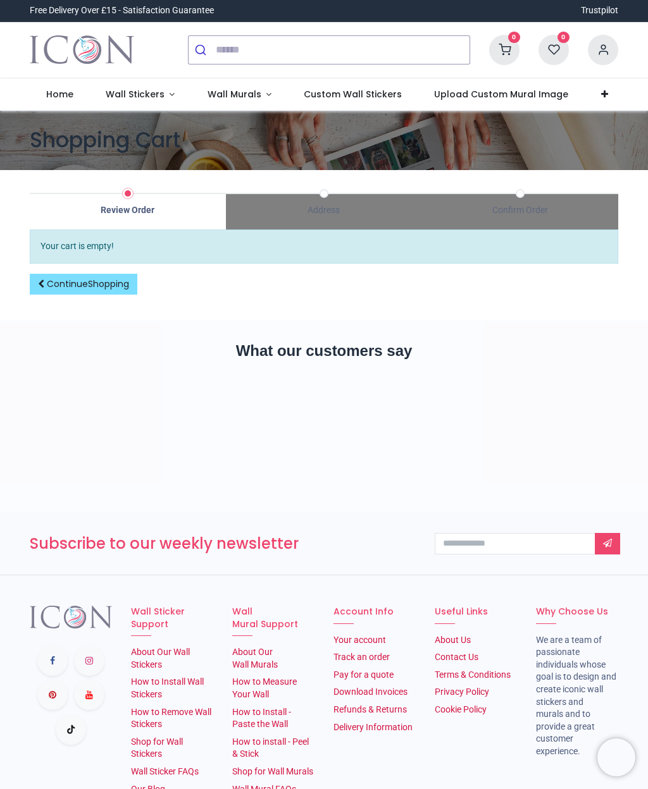
type input "**********"
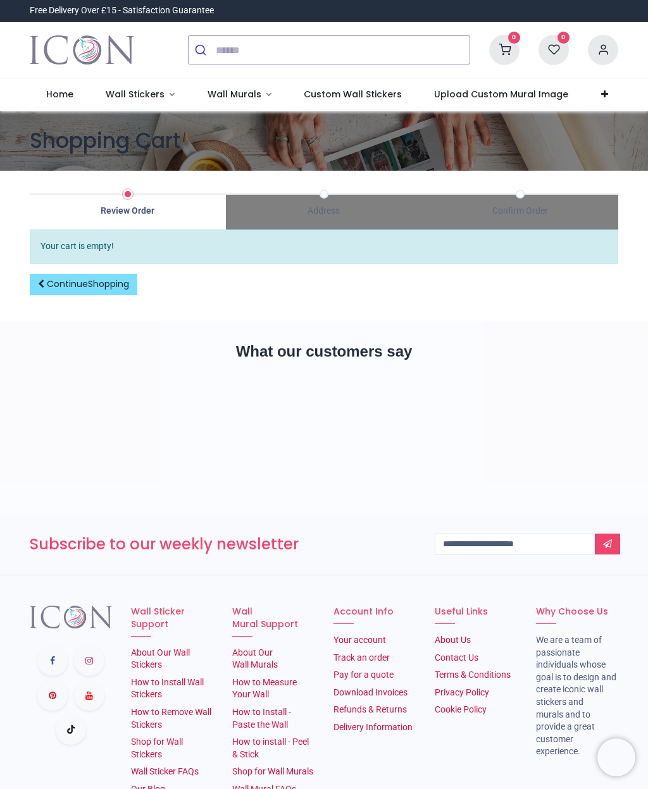
click at [128, 195] on span at bounding box center [128, 194] width 6 height 6
type input "**********"
click at [120, 190] on div "Review Order Address Confirm Order" at bounding box center [323, 203] width 607 height 54
click at [125, 214] on div "Review Order" at bounding box center [128, 211] width 196 height 13
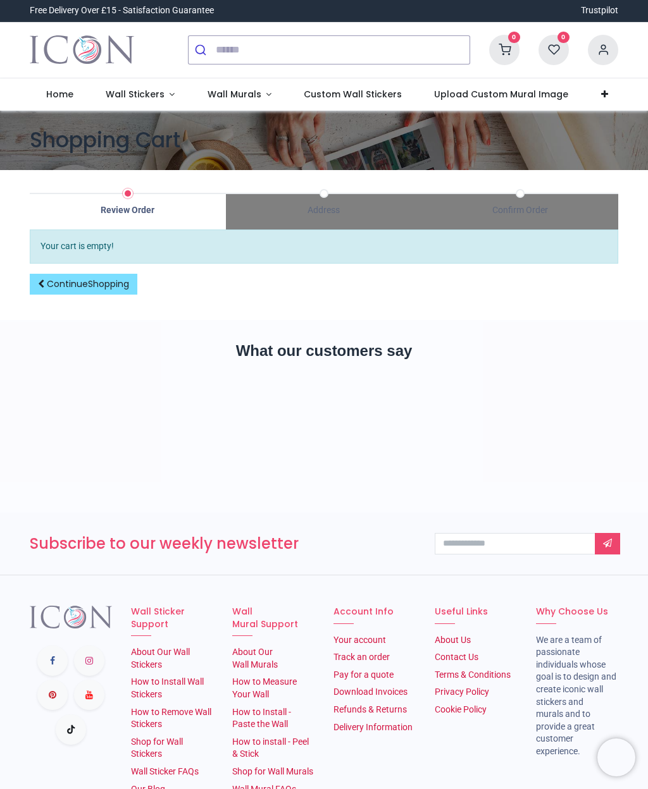
type input "**********"
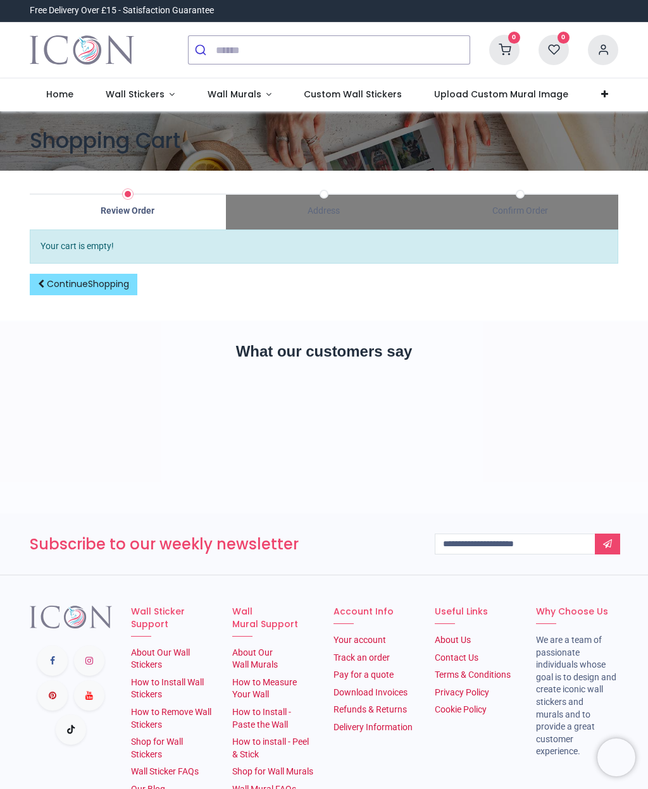
click at [102, 289] on link "Continue Shopping" at bounding box center [84, 285] width 108 height 22
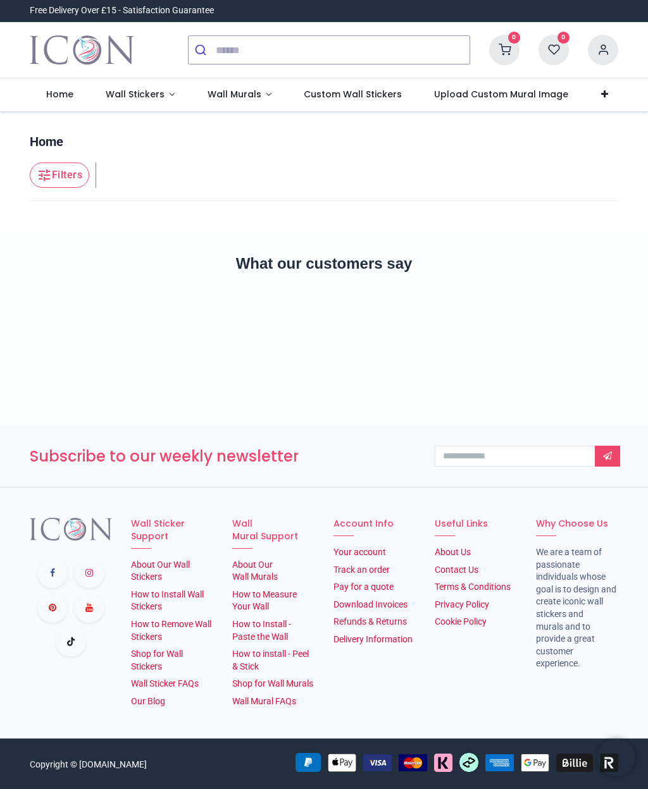
type input "**********"
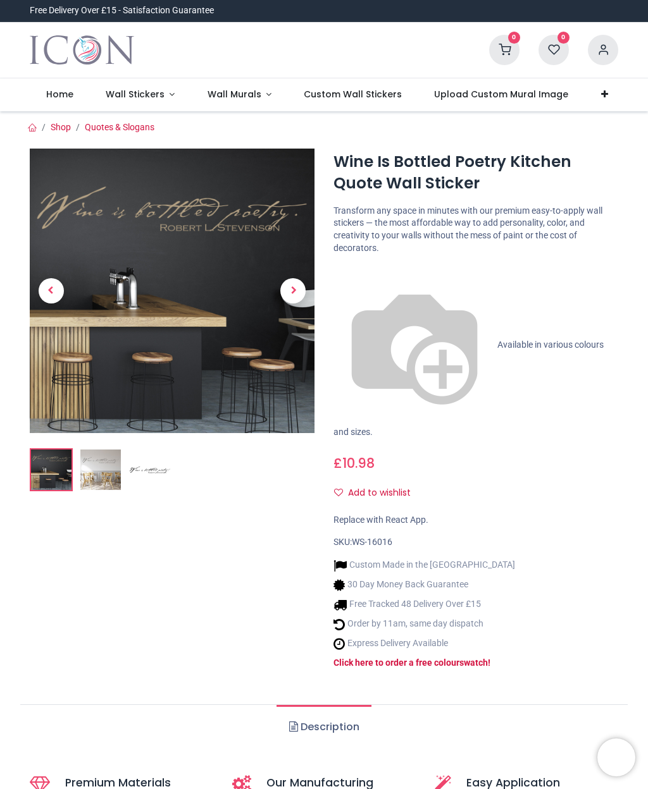
type input "**********"
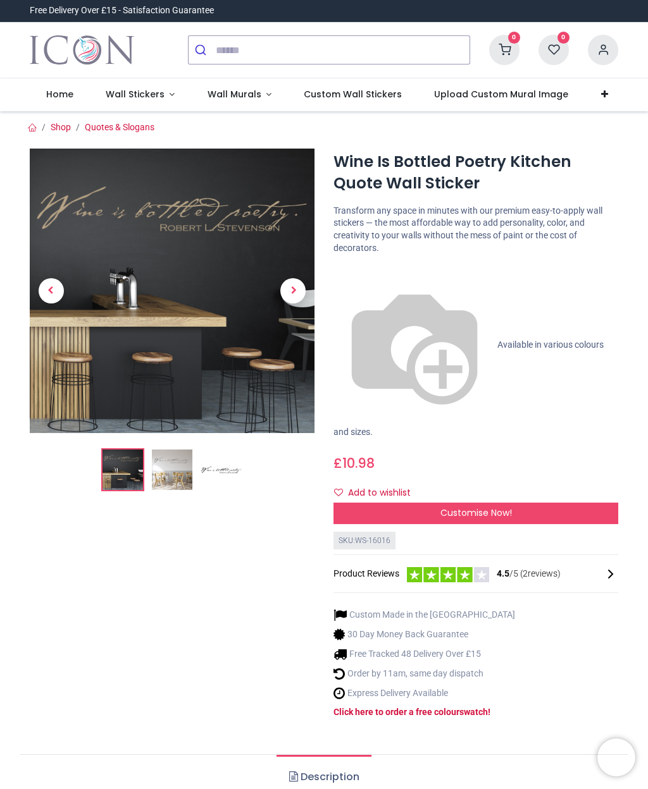
click at [462, 507] on span "Customise Now!" at bounding box center [475, 513] width 71 height 13
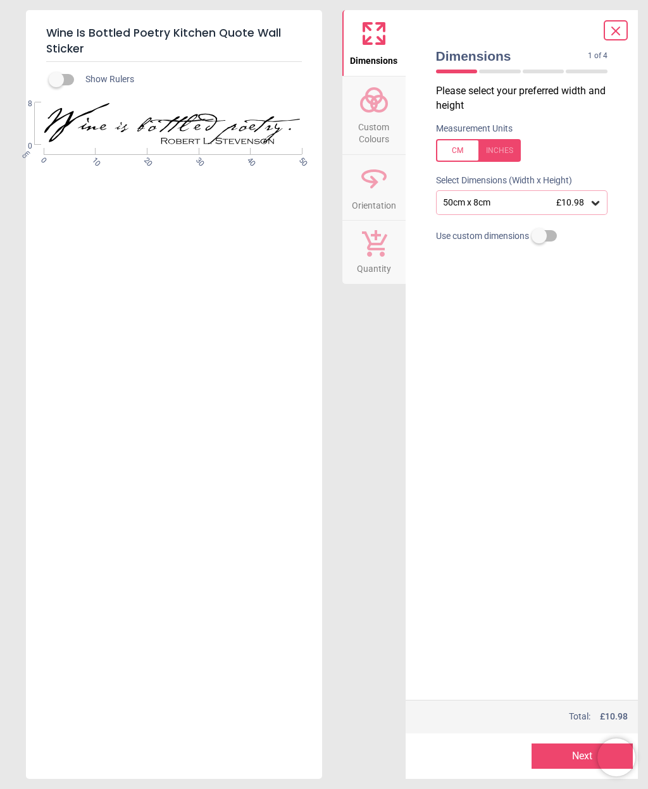
click at [539, 236] on label at bounding box center [539, 236] width 0 height 0
click at [498, 149] on div at bounding box center [478, 150] width 85 height 23
type input "**"
type input "*"
click at [562, 176] on label "Select Dimensions (Width x Height)" at bounding box center [499, 181] width 146 height 13
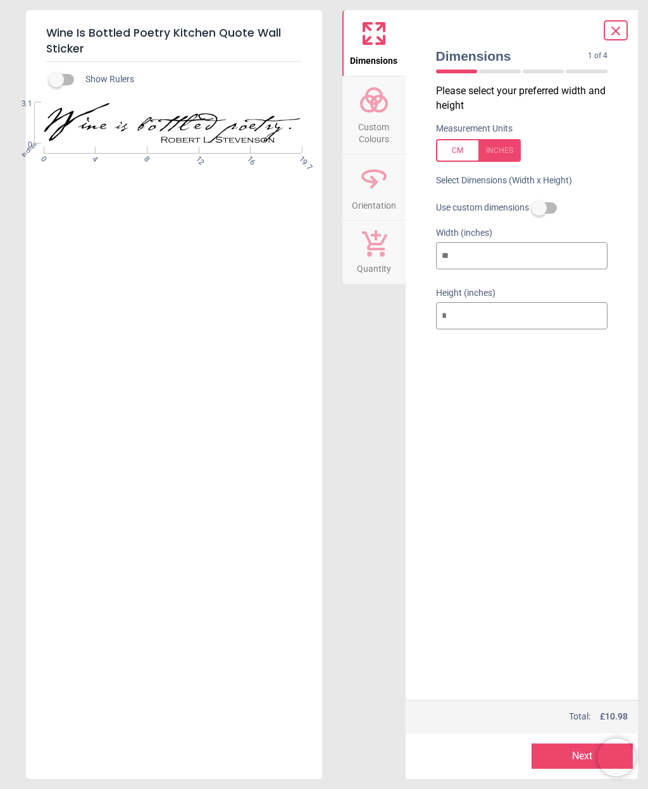
click at [539, 208] on label at bounding box center [539, 208] width 0 height 0
click at [539, 236] on label at bounding box center [539, 236] width 0 height 0
click at [377, 35] on icon at bounding box center [374, 33] width 30 height 30
click at [539, 208] on label at bounding box center [539, 208] width 0 height 0
click at [539, 236] on label at bounding box center [539, 236] width 0 height 0
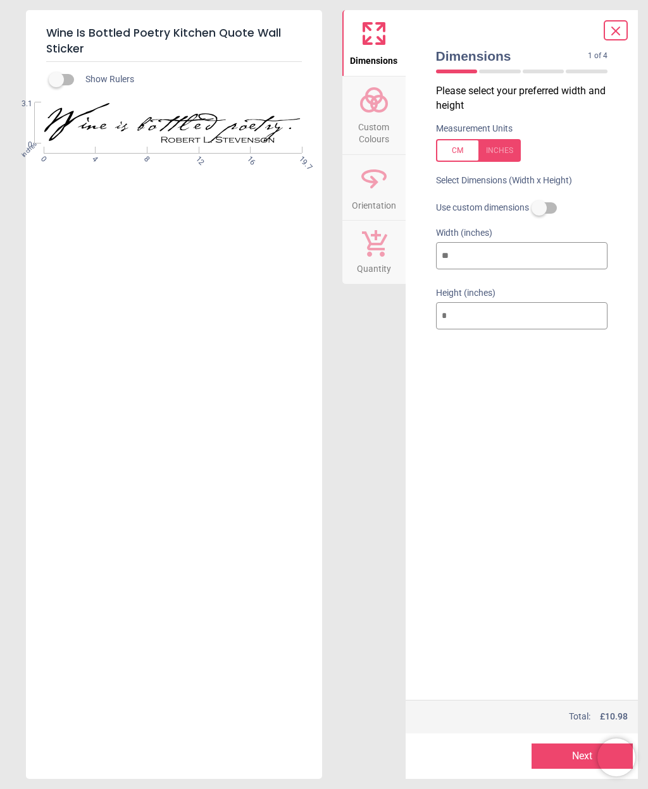
click at [539, 208] on label at bounding box center [539, 208] width 0 height 0
click at [598, 194] on div "19.7" x 3.1" (1ft 8" x 0ft 3") £10.98" at bounding box center [522, 202] width 172 height 24
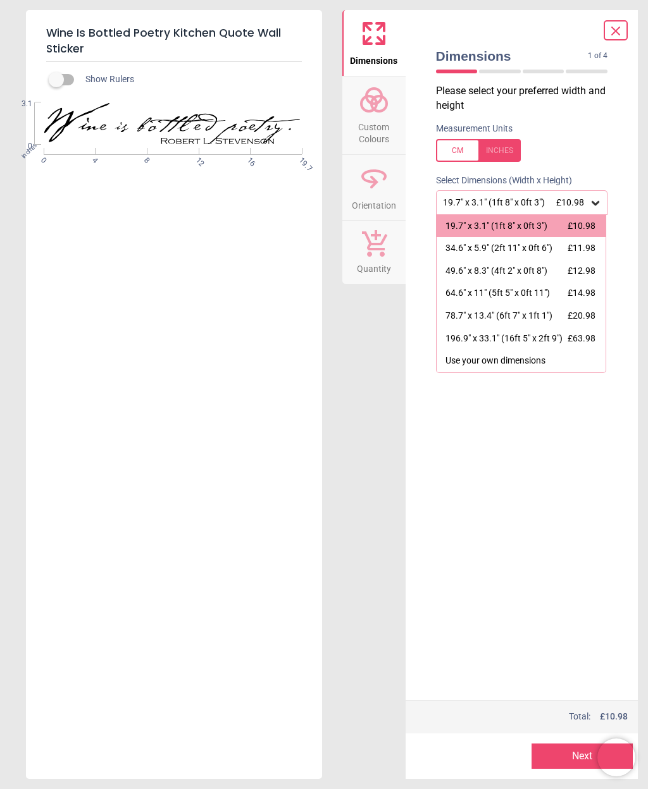
click at [505, 300] on div "64.6" x 11" (5ft 5" x 0ft 11")" at bounding box center [497, 293] width 104 height 13
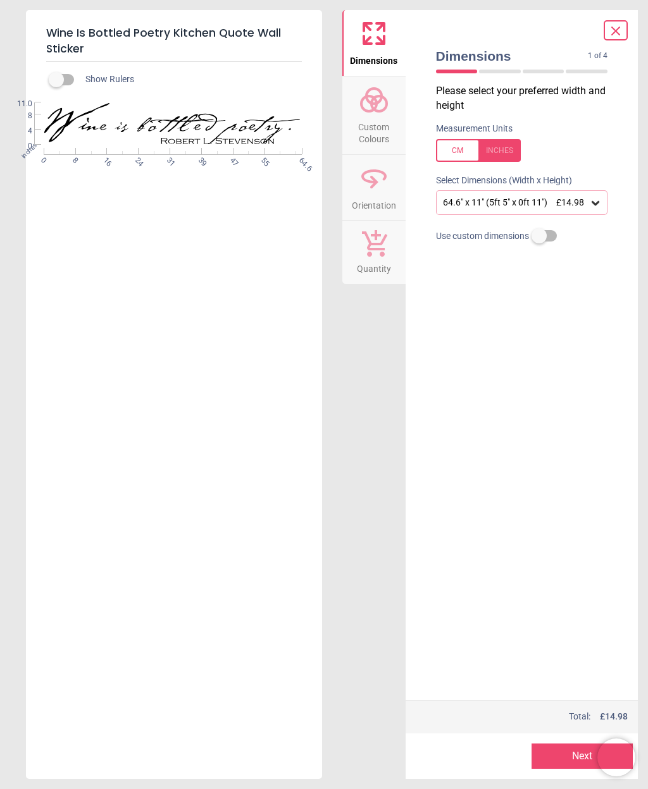
click at [378, 110] on circle at bounding box center [378, 103] width 15 height 15
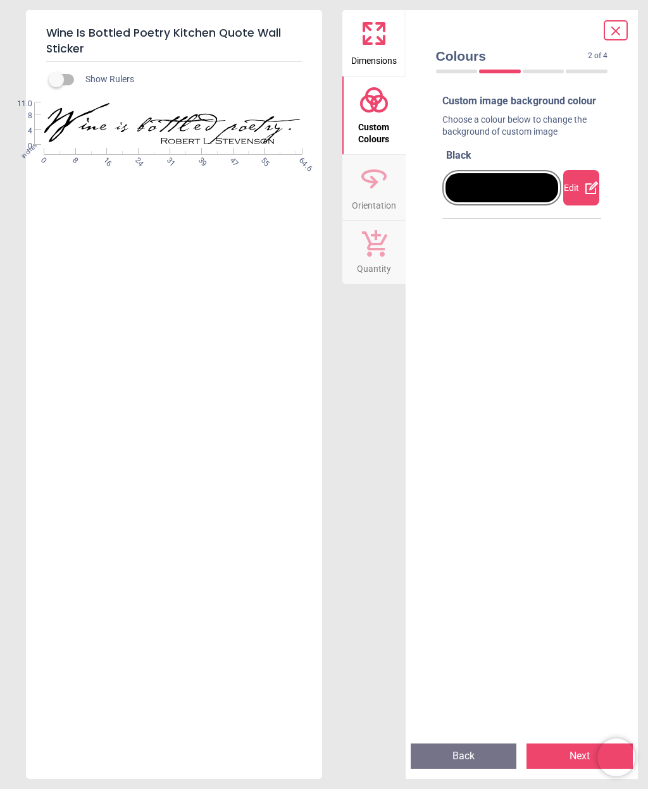
click at [584, 195] on icon at bounding box center [591, 187] width 15 height 15
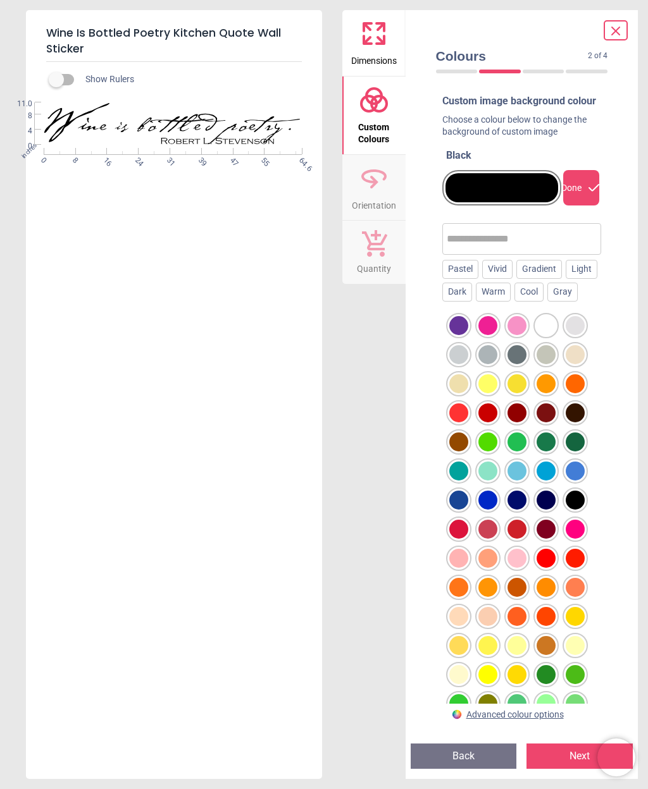
click at [380, 173] on icon at bounding box center [374, 178] width 30 height 30
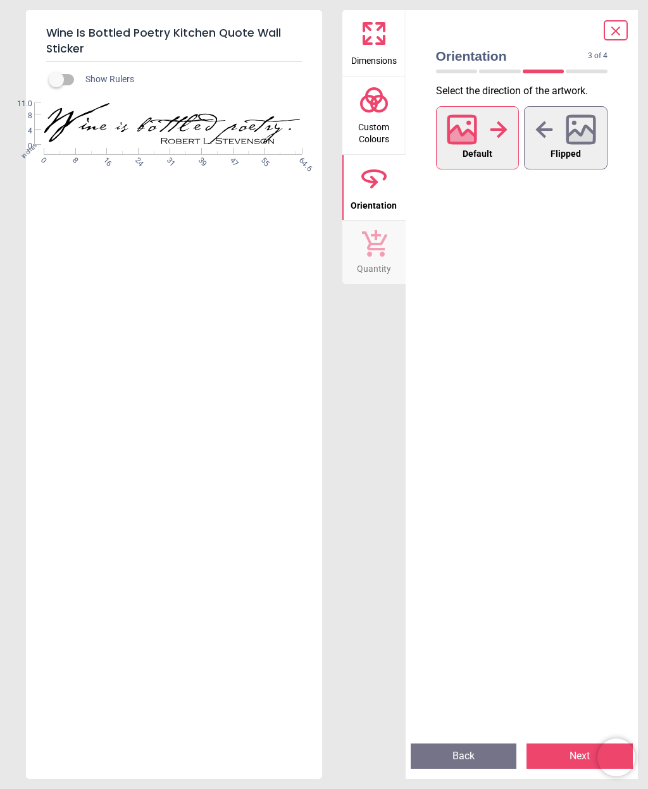
click at [485, 138] on div at bounding box center [477, 129] width 61 height 33
click at [376, 247] on icon at bounding box center [374, 243] width 25 height 27
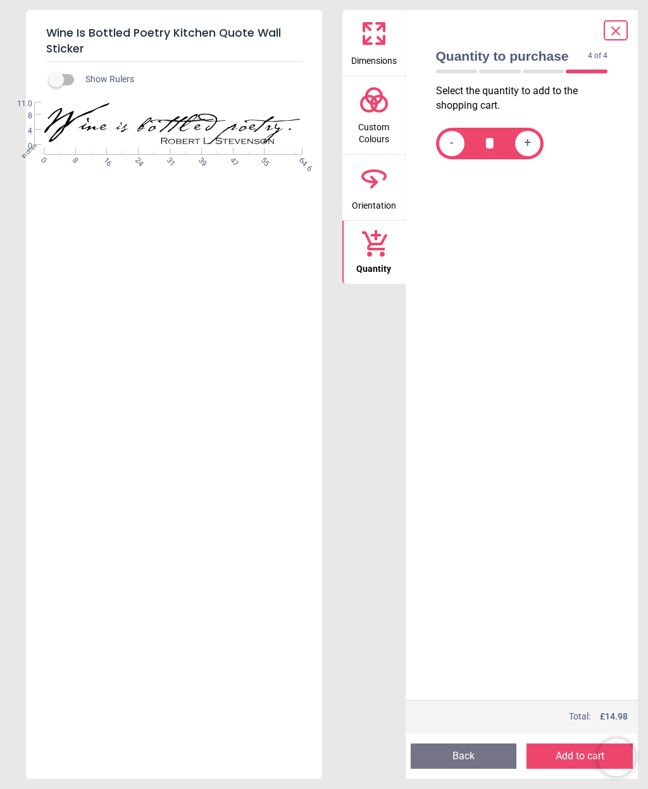
click at [553, 752] on button "Add to cart" at bounding box center [579, 756] width 106 height 25
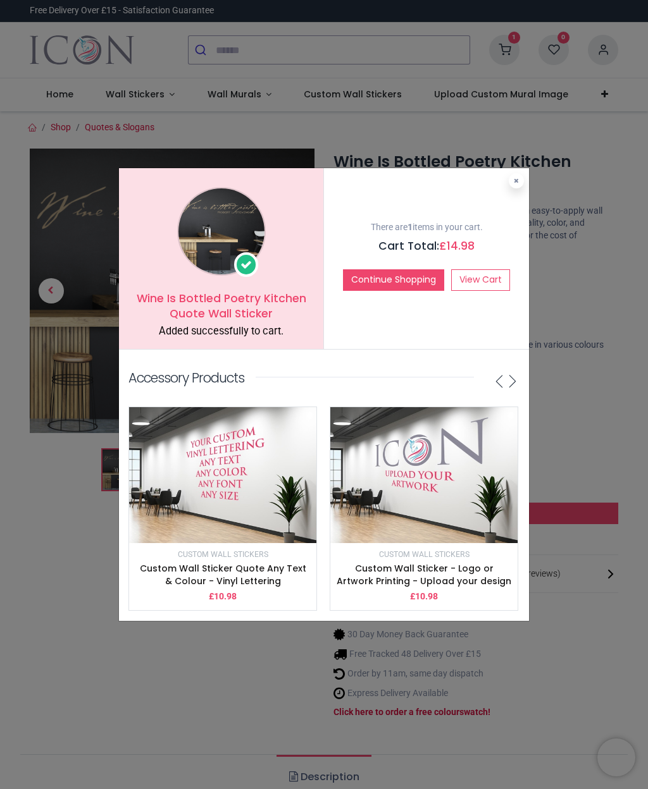
click at [481, 282] on link "View Cart" at bounding box center [480, 280] width 59 height 22
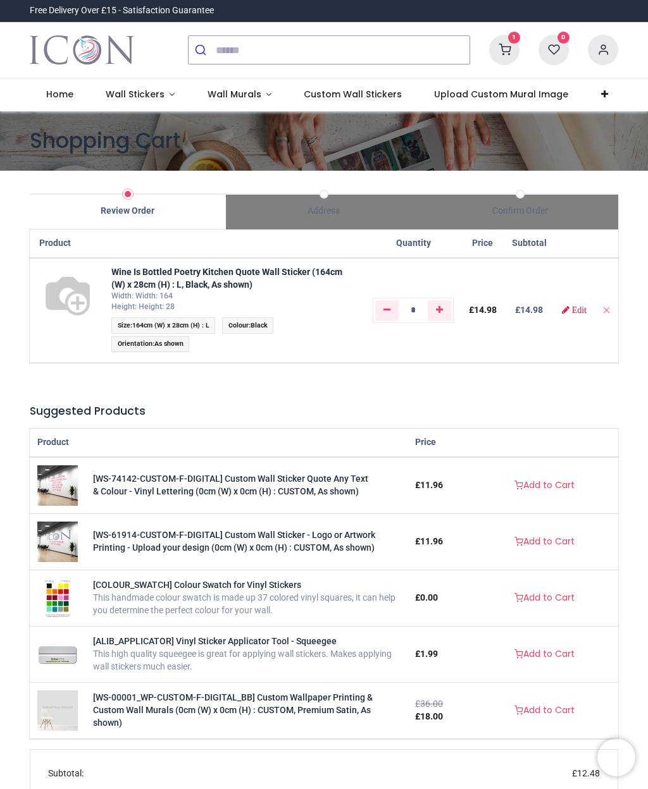
type input "**********"
click at [514, 207] on div "Confirm Order" at bounding box center [520, 211] width 196 height 13
click at [514, 214] on div "Confirm Order" at bounding box center [520, 211] width 196 height 13
click at [512, 197] on div "Confirm Order" at bounding box center [520, 212] width 196 height 37
click at [517, 194] on span at bounding box center [520, 194] width 6 height 6
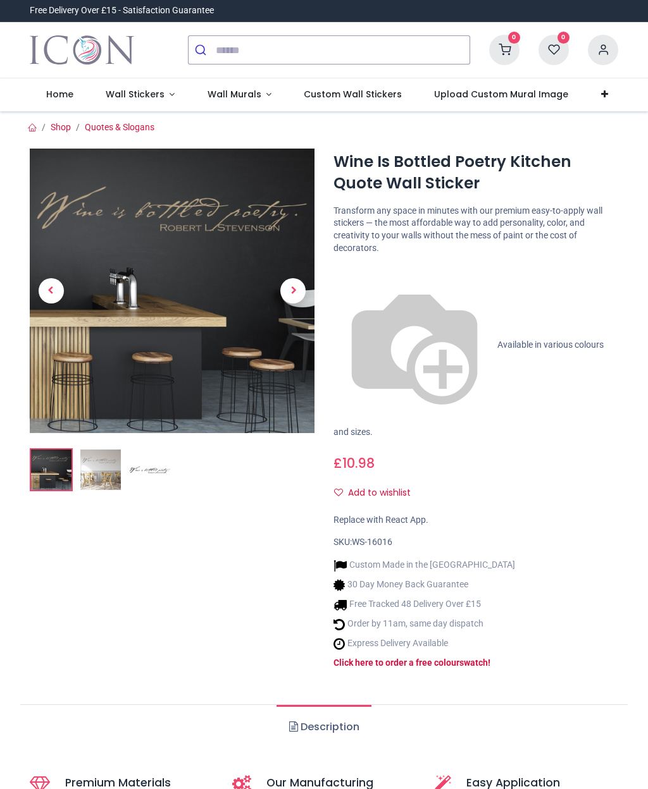
type input "**********"
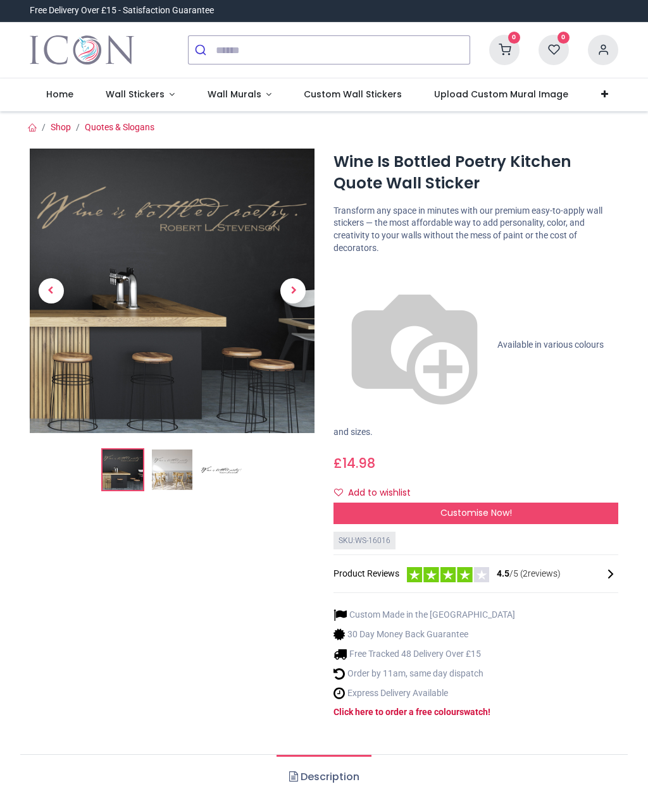
click at [482, 507] on span "Customise Now!" at bounding box center [475, 513] width 71 height 13
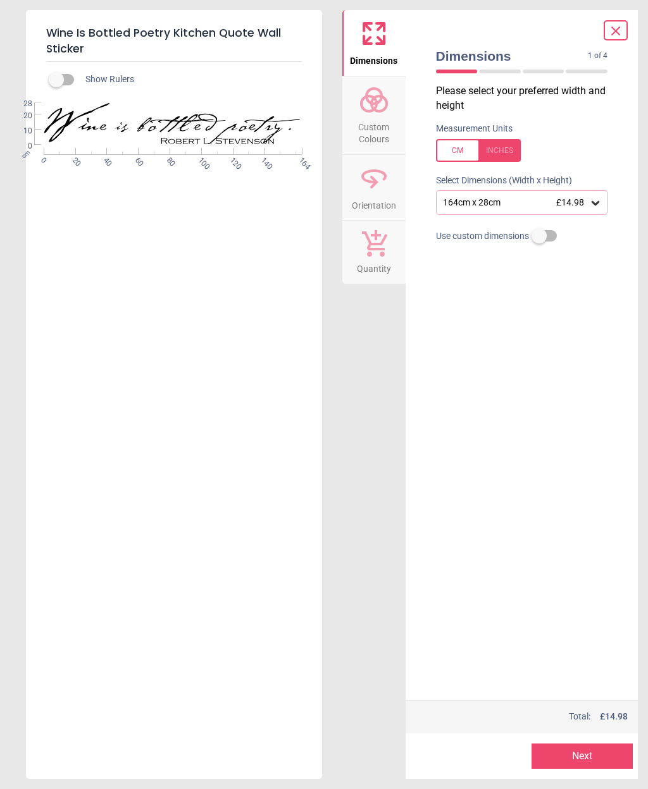
click at [596, 197] on icon at bounding box center [595, 203] width 13 height 13
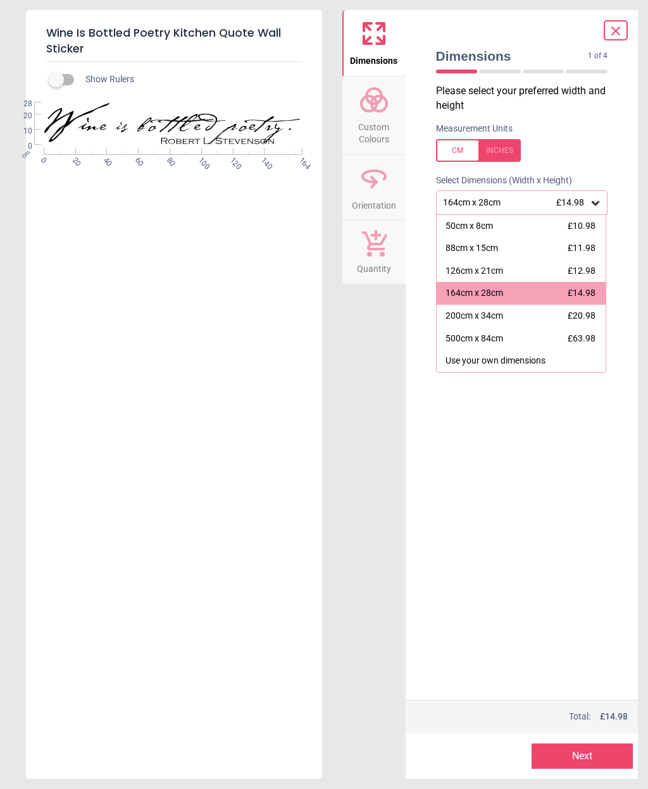
click at [493, 147] on div at bounding box center [478, 150] width 85 height 23
click at [577, 748] on button "Next" at bounding box center [581, 756] width 101 height 25
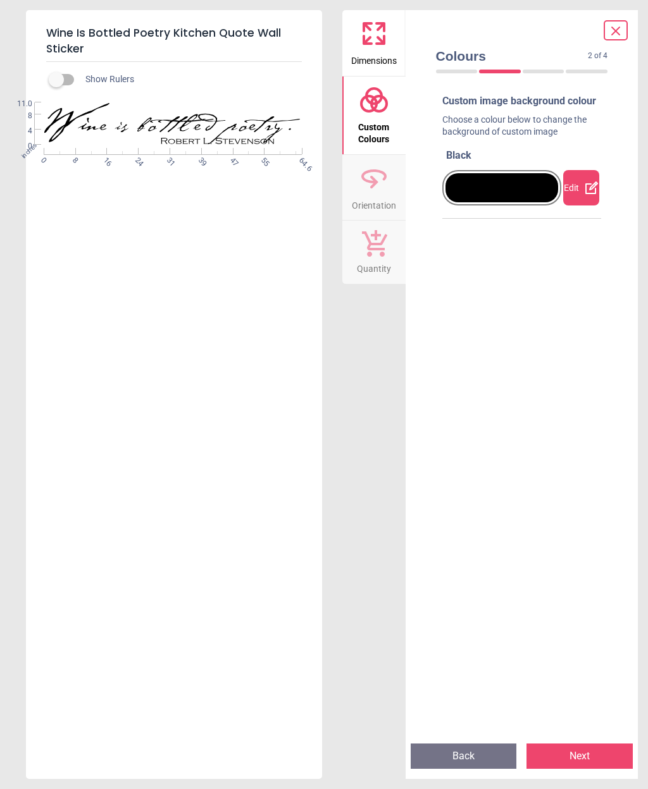
click at [579, 199] on div "Edit" at bounding box center [581, 187] width 36 height 35
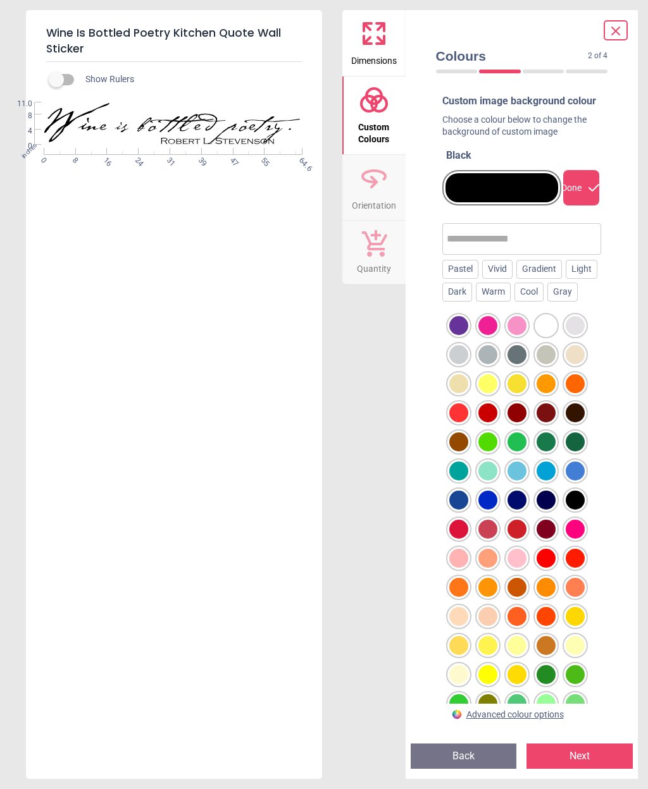
click at [366, 192] on icon at bounding box center [374, 178] width 30 height 30
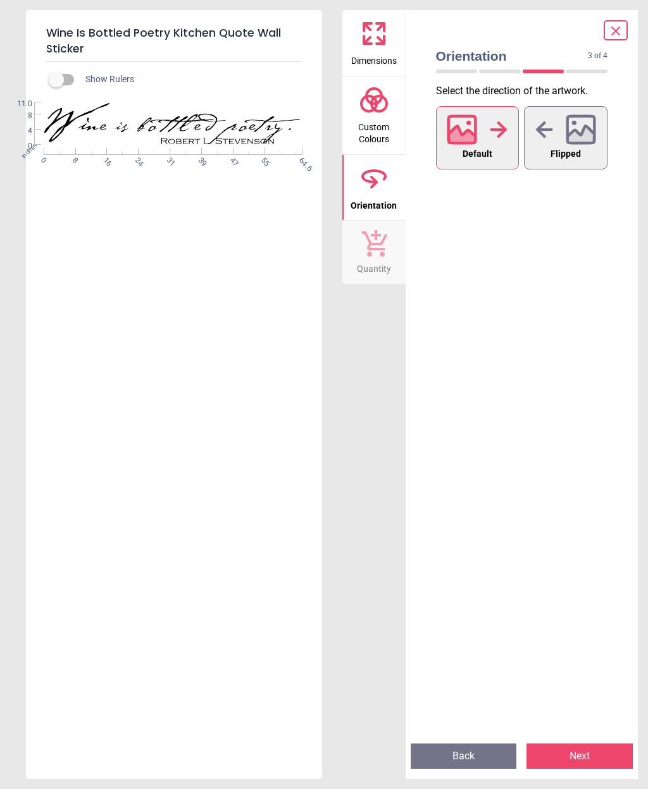
click at [577, 753] on button "Next" at bounding box center [579, 756] width 106 height 25
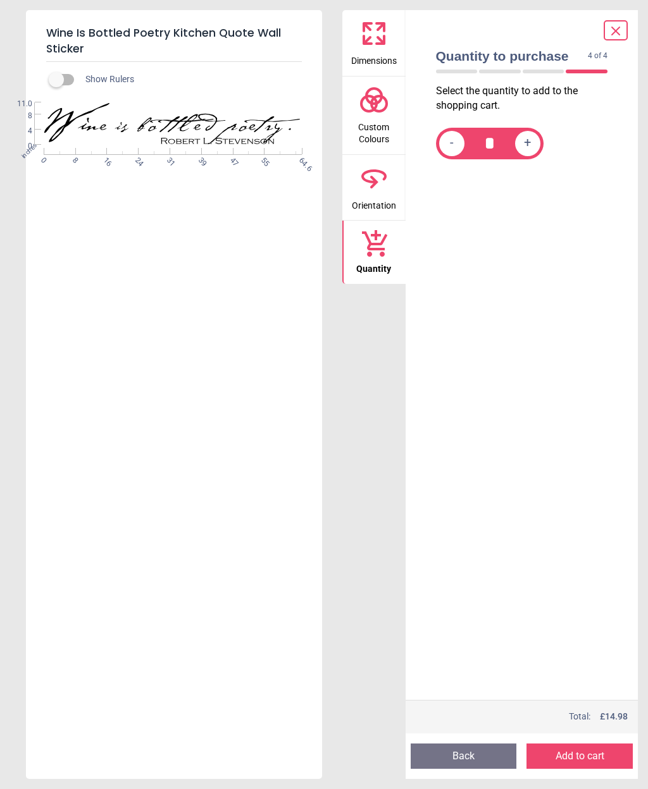
click at [576, 755] on button "Add to cart" at bounding box center [579, 756] width 106 height 25
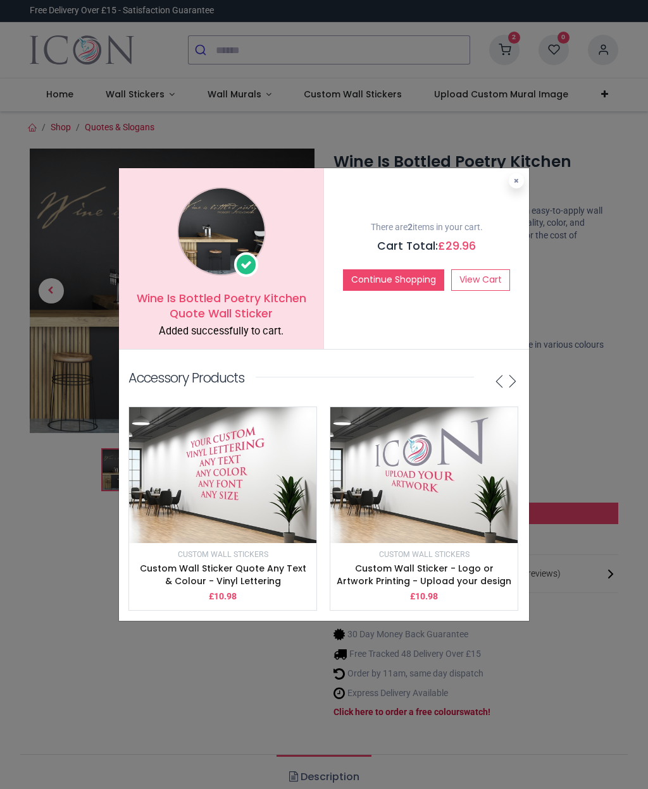
click at [484, 282] on link "View Cart" at bounding box center [480, 280] width 59 height 22
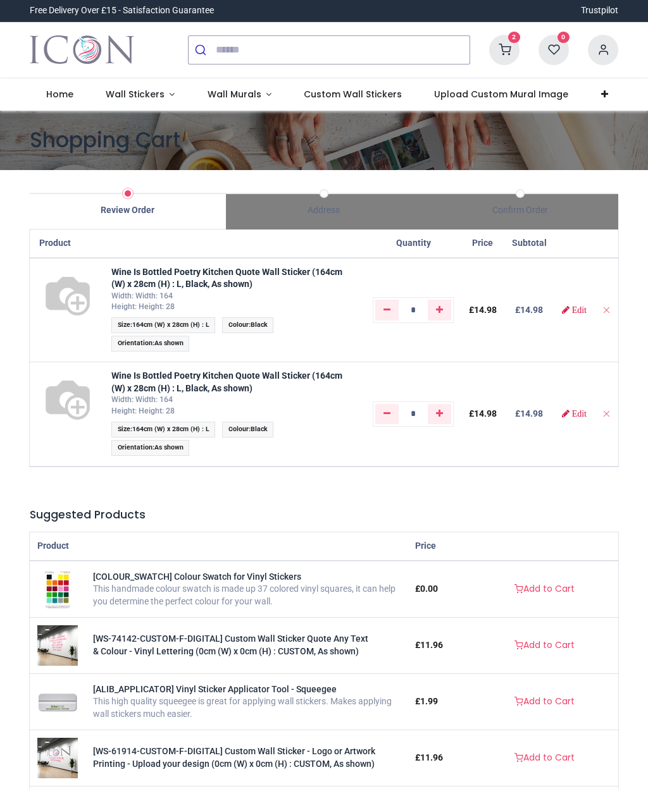
type input "**********"
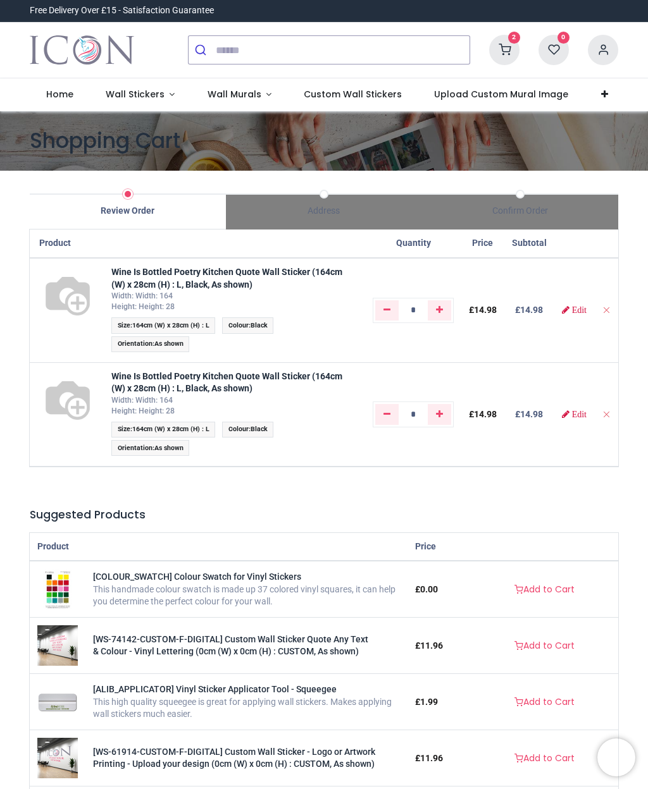
click at [609, 413] on icon "Remove from cart" at bounding box center [606, 414] width 9 height 9
type input "*"
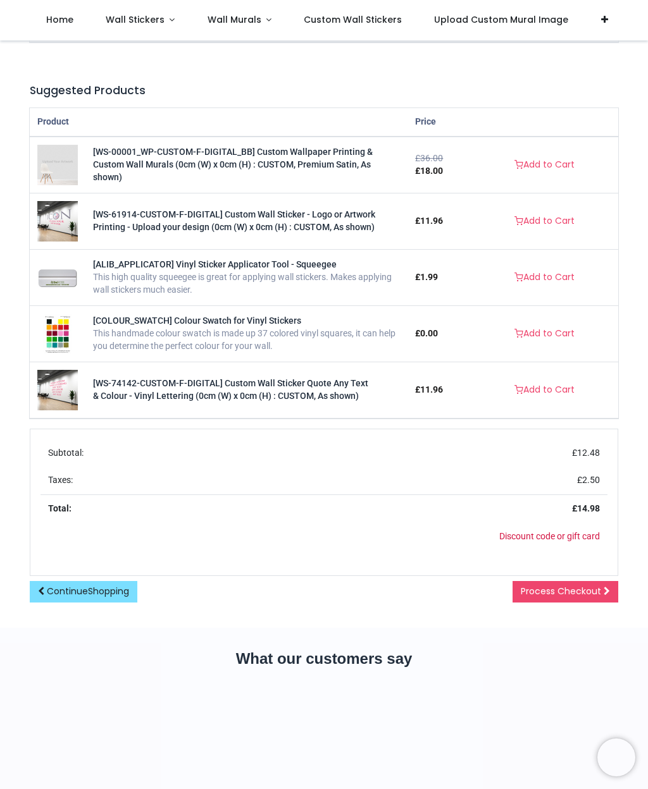
scroll to position [235, 0]
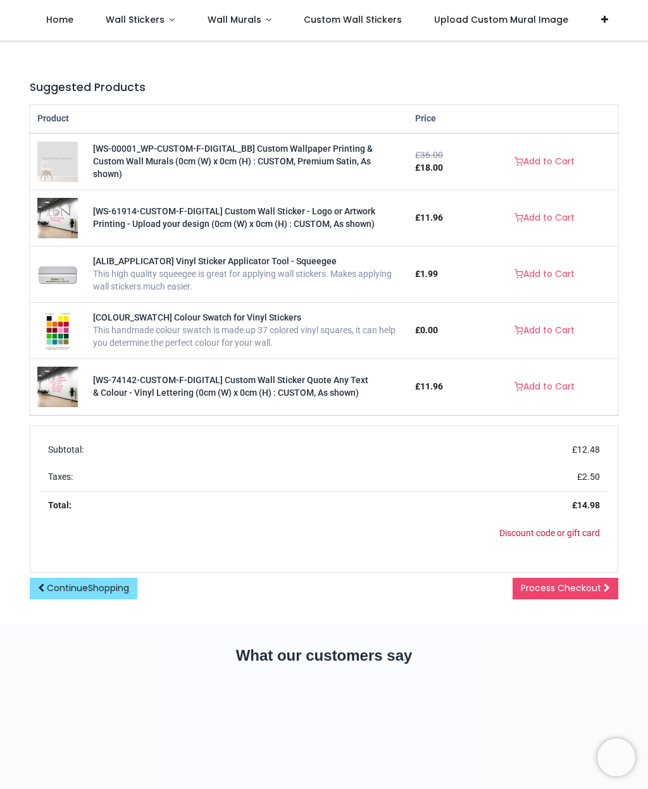
click at [583, 595] on span "Process Checkout" at bounding box center [561, 588] width 80 height 13
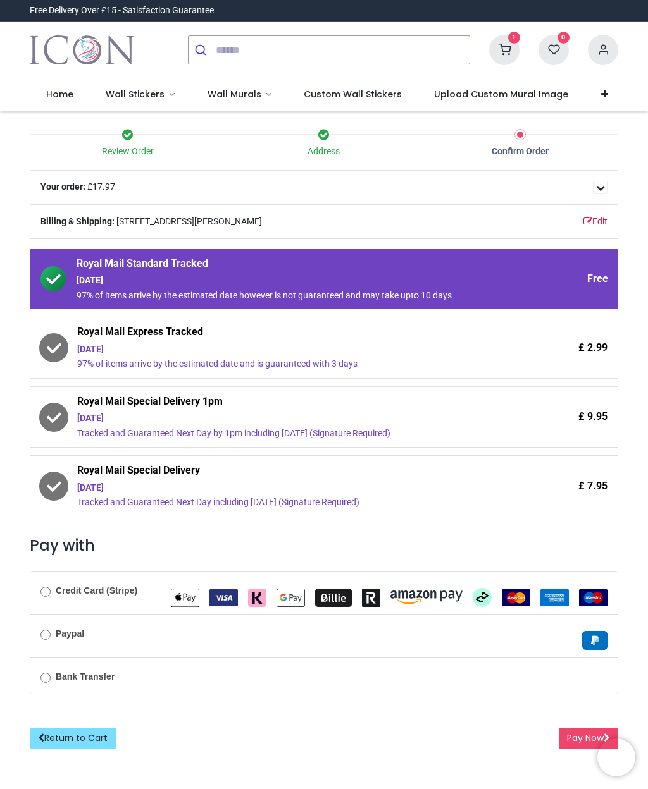
click at [492, 278] on div "[DATE]" at bounding box center [289, 281] width 425 height 13
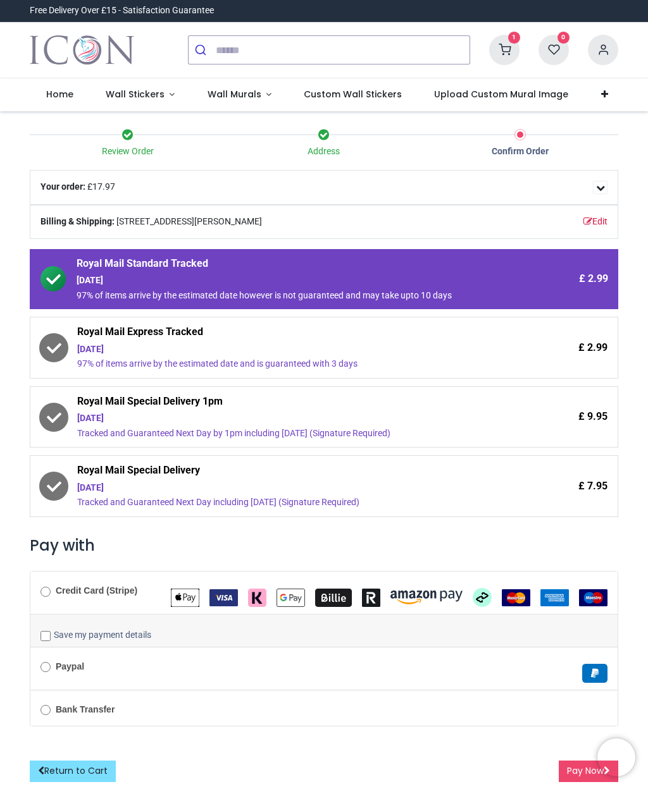
click at [223, 596] on img "VISA" at bounding box center [223, 598] width 28 height 17
click at [571, 764] on button "Pay Now" at bounding box center [588, 772] width 59 height 22
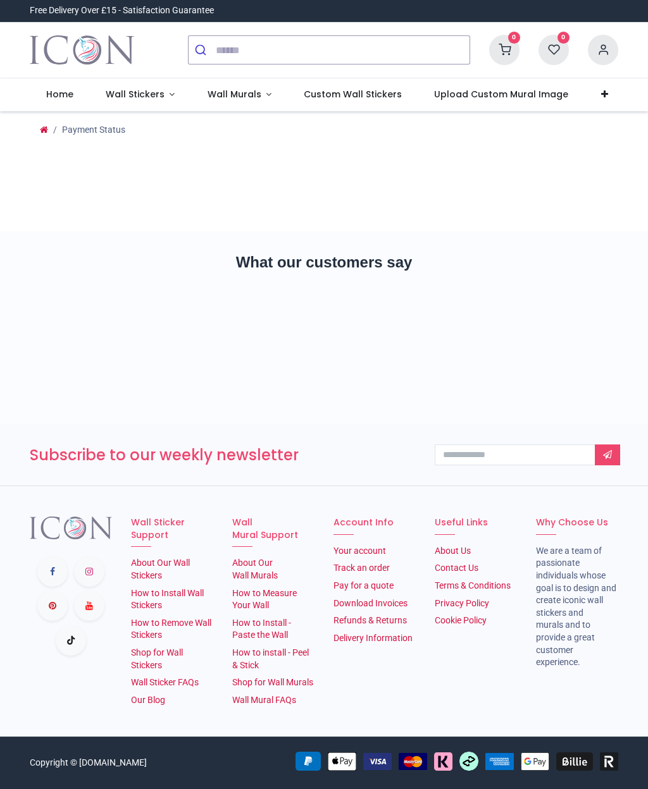
type input "**********"
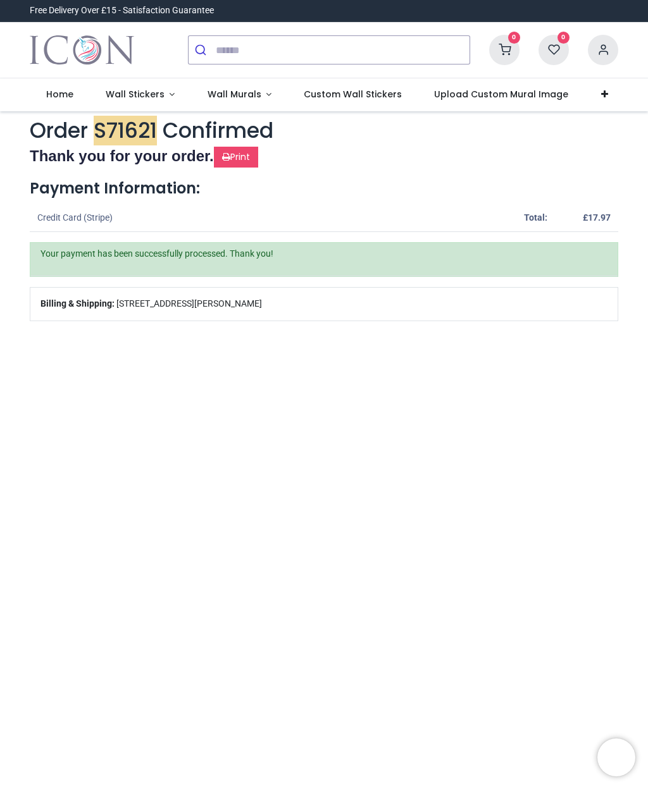
type input "**********"
